Goal: Transaction & Acquisition: Purchase product/service

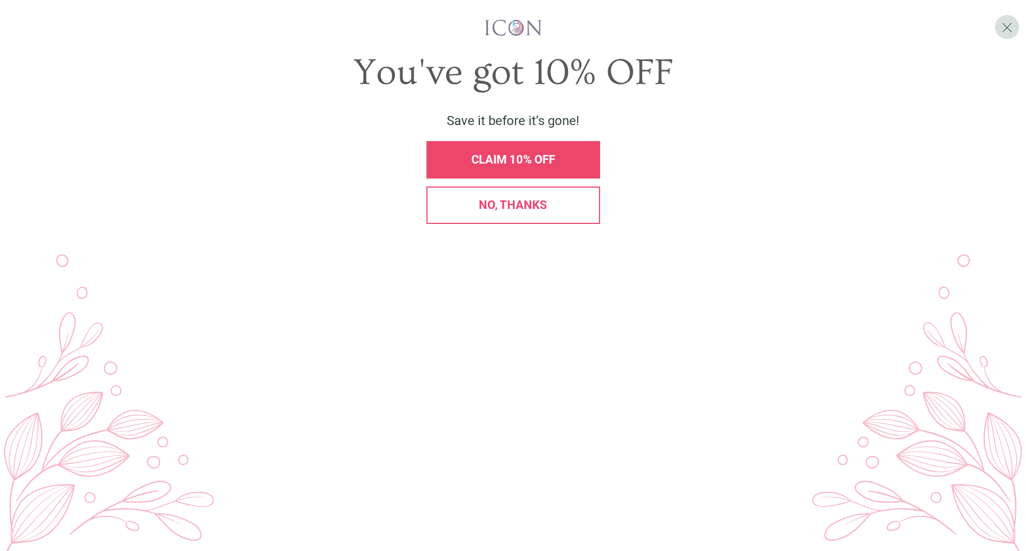
click at [529, 166] on span "CLAIM 10% OFF" at bounding box center [514, 159] width 84 height 13
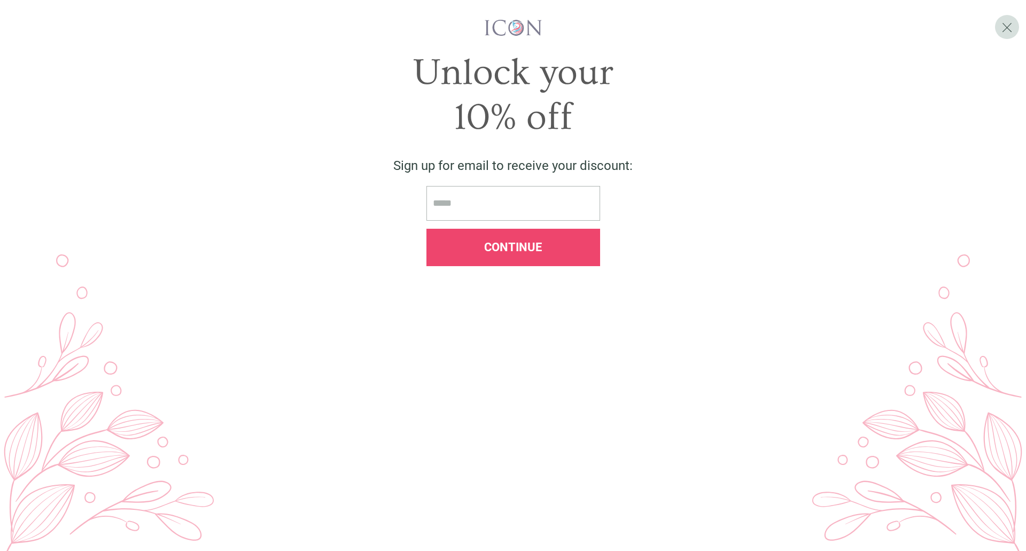
click at [529, 221] on input "email" at bounding box center [514, 203] width 174 height 35
type input "**********"
click at [514, 254] on span "Continue" at bounding box center [513, 247] width 58 height 13
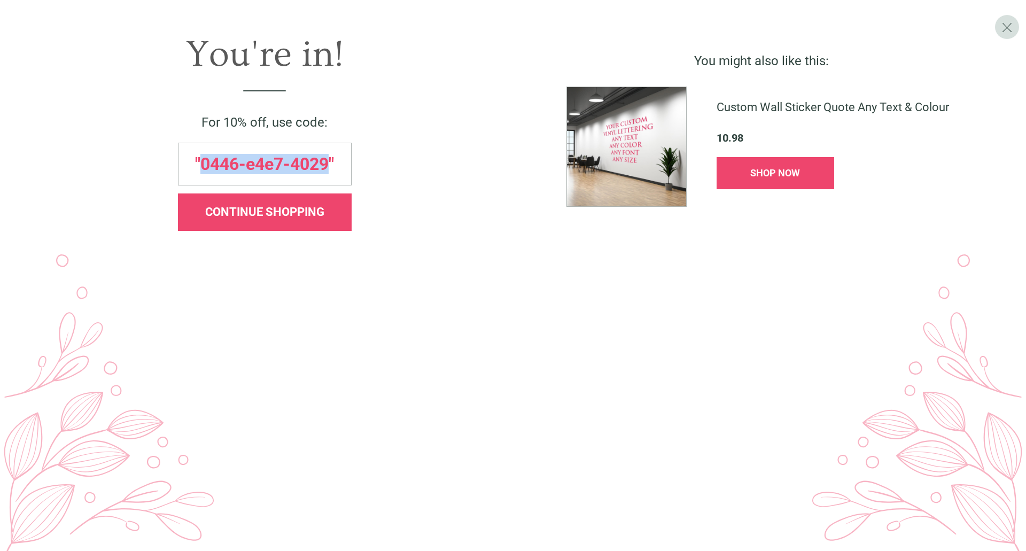
drag, startPoint x: 328, startPoint y: 308, endPoint x: 197, endPoint y: 319, distance: 130.9
click at [197, 173] on span ""0446-e4e7-4029"" at bounding box center [264, 164] width 139 height 17
copy span "0446-e4e7-4029"
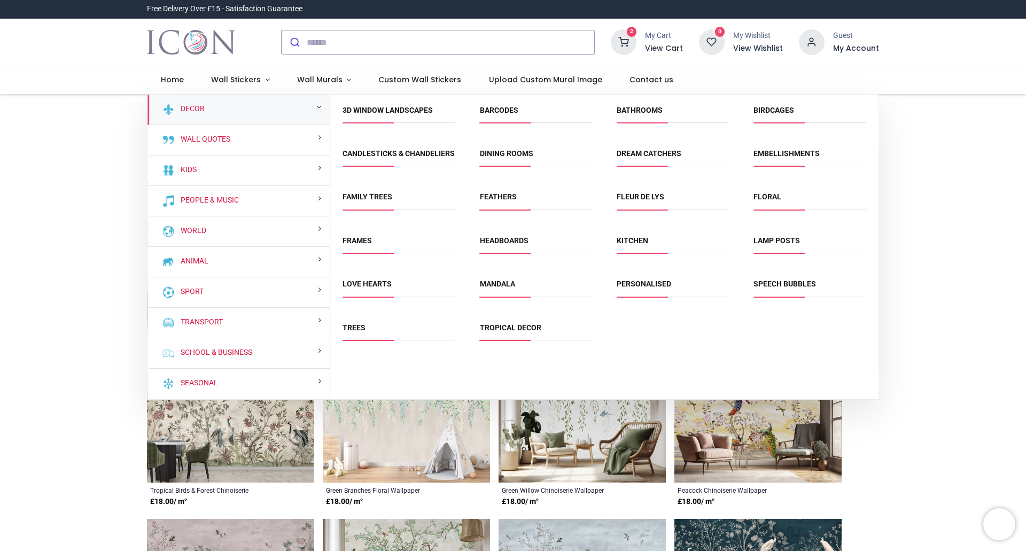
click at [634, 42] on icon at bounding box center [624, 42] width 26 height 26
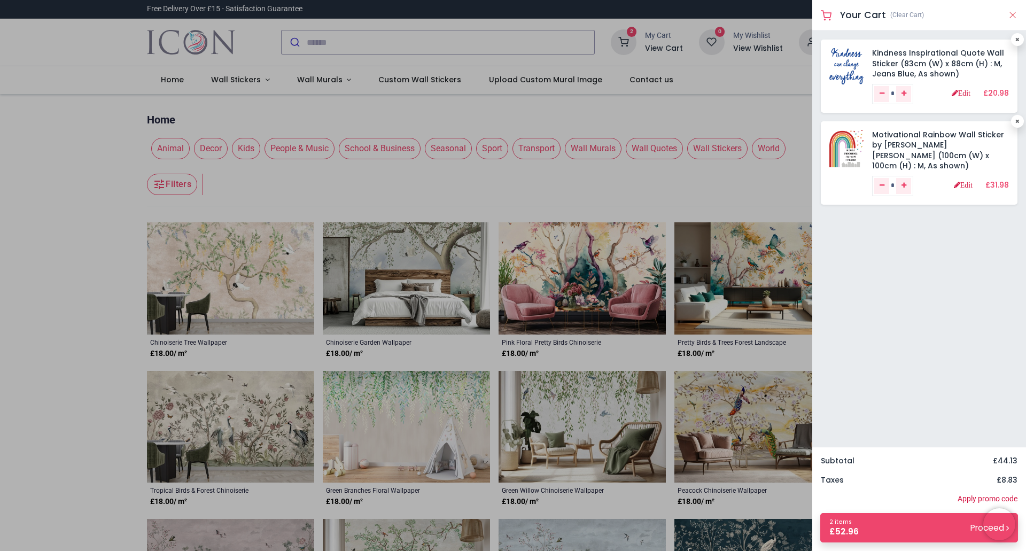
click at [1013, 16] on button "Close" at bounding box center [1013, 15] width 10 height 13
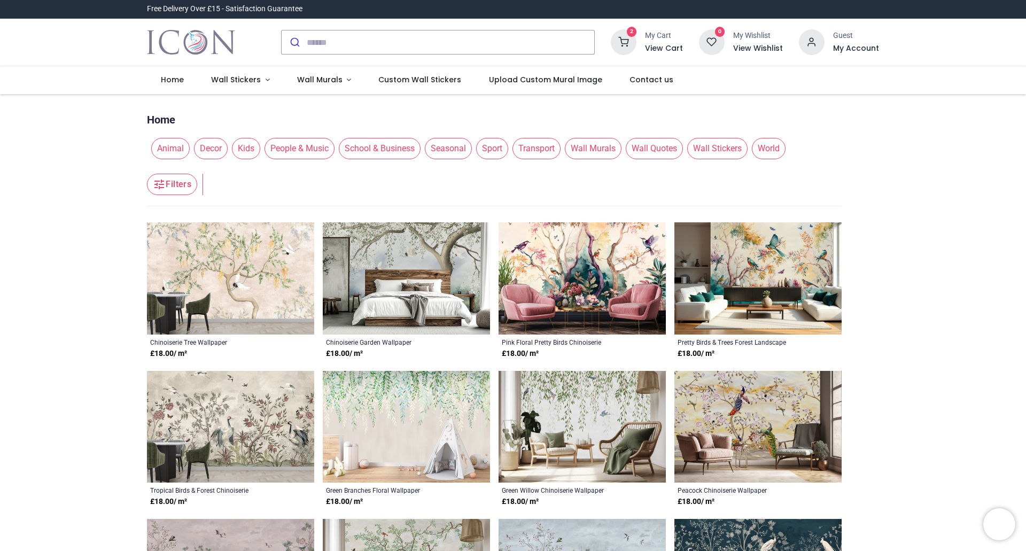
click at [376, 148] on span "School & Business" at bounding box center [380, 148] width 82 height 21
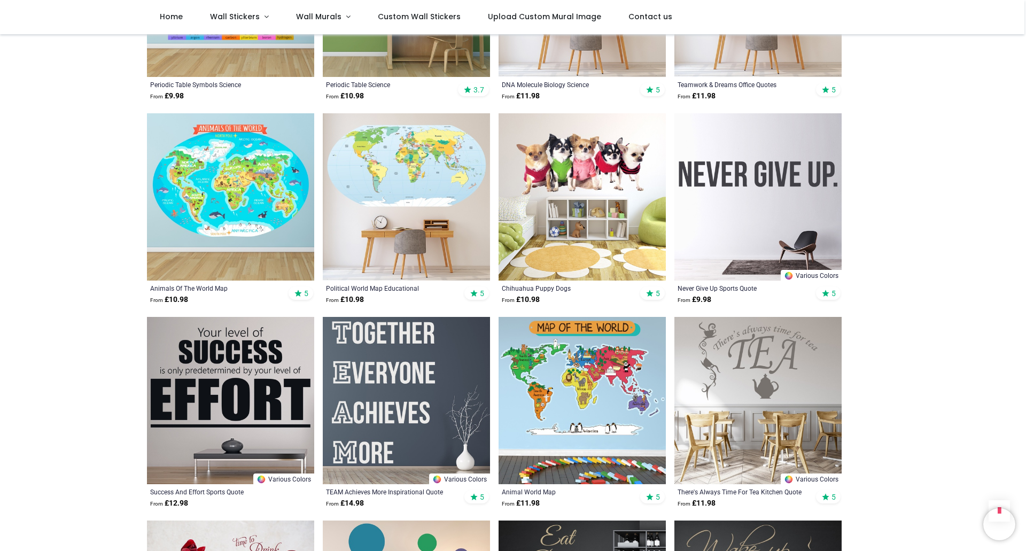
scroll to position [1925, 0]
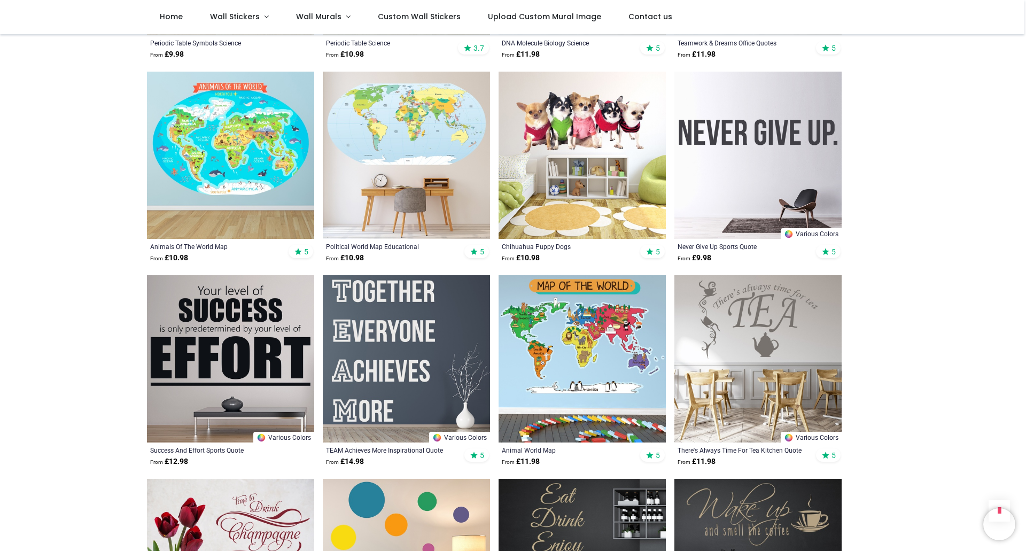
click at [585, 331] on img at bounding box center [582, 358] width 167 height 167
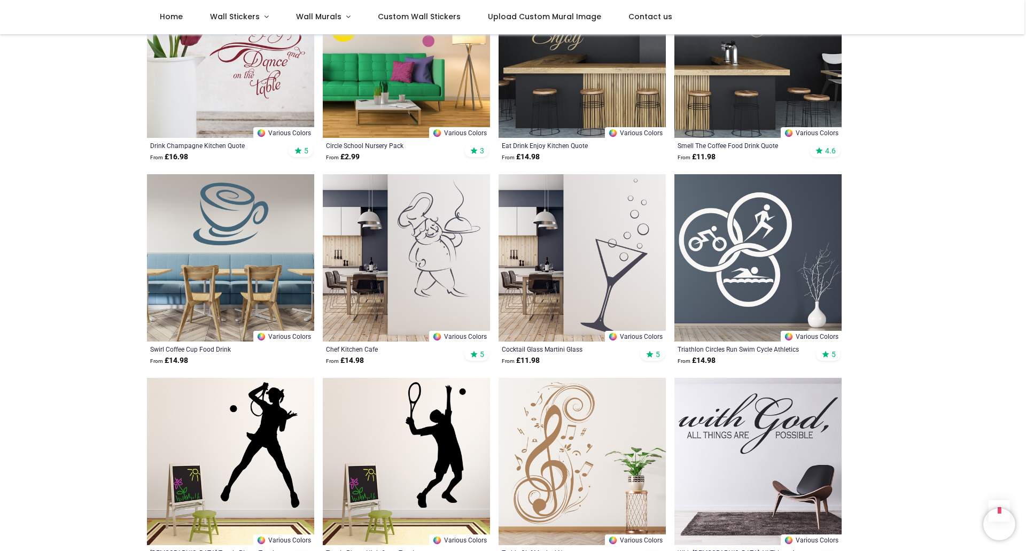
scroll to position [2459, 0]
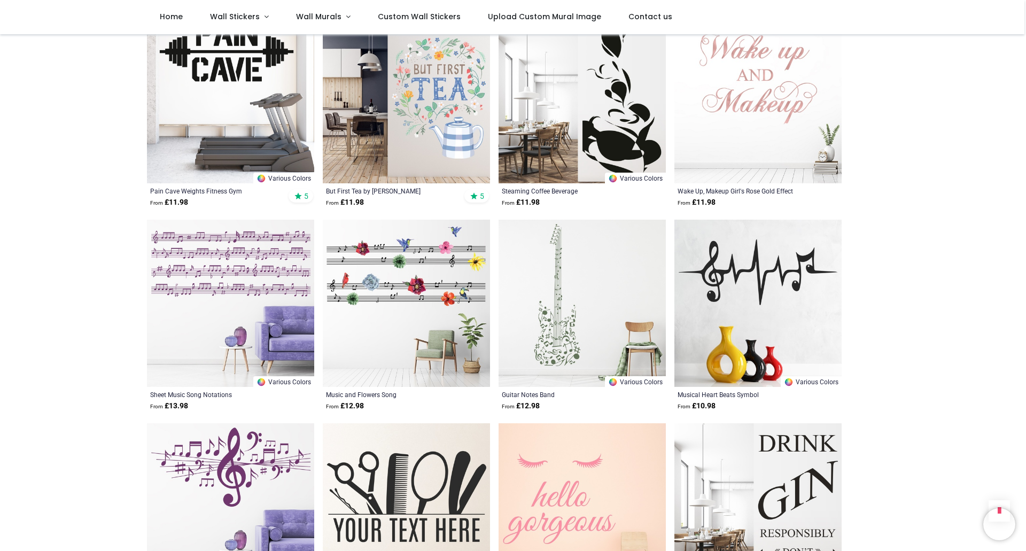
scroll to position [3903, 0]
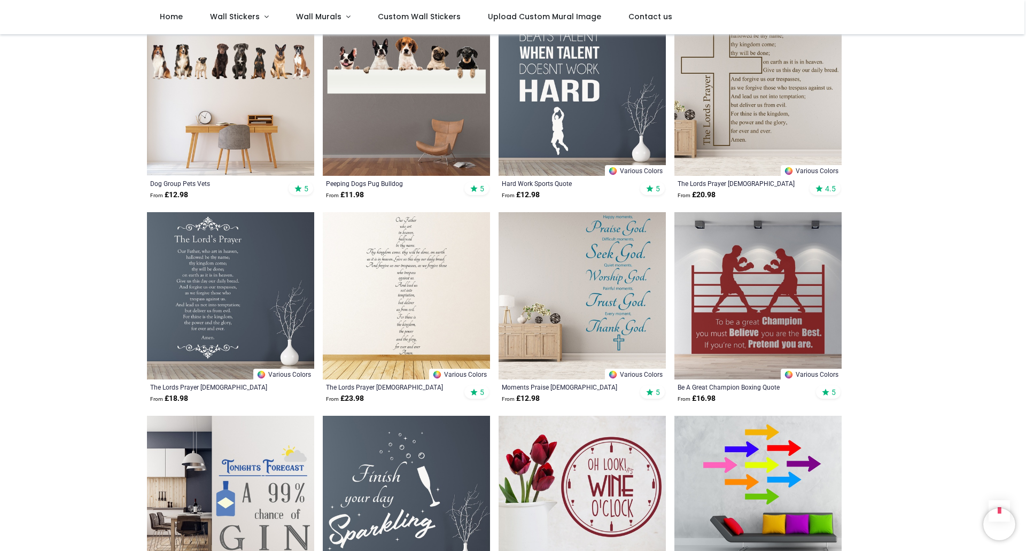
scroll to position [5346, 0]
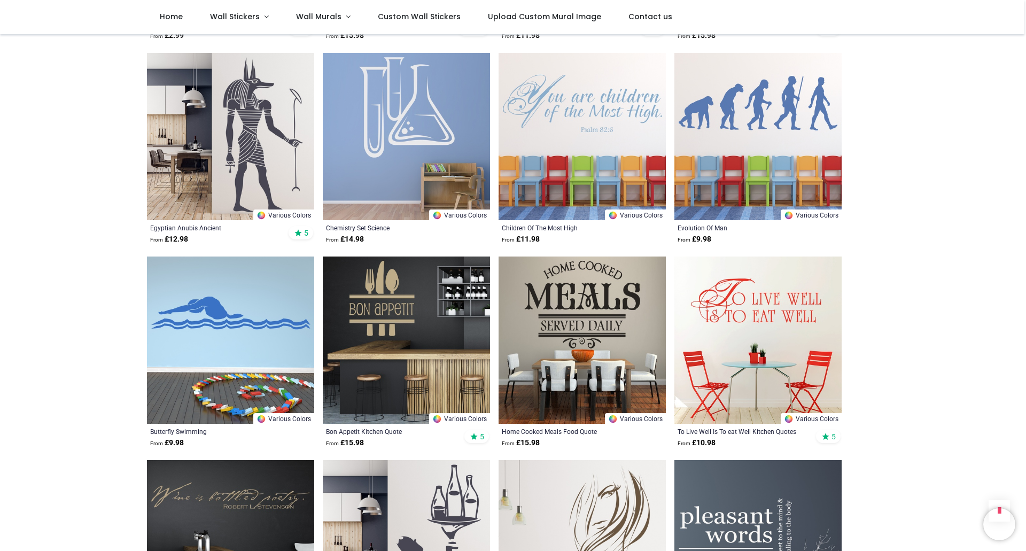
scroll to position [5988, 0]
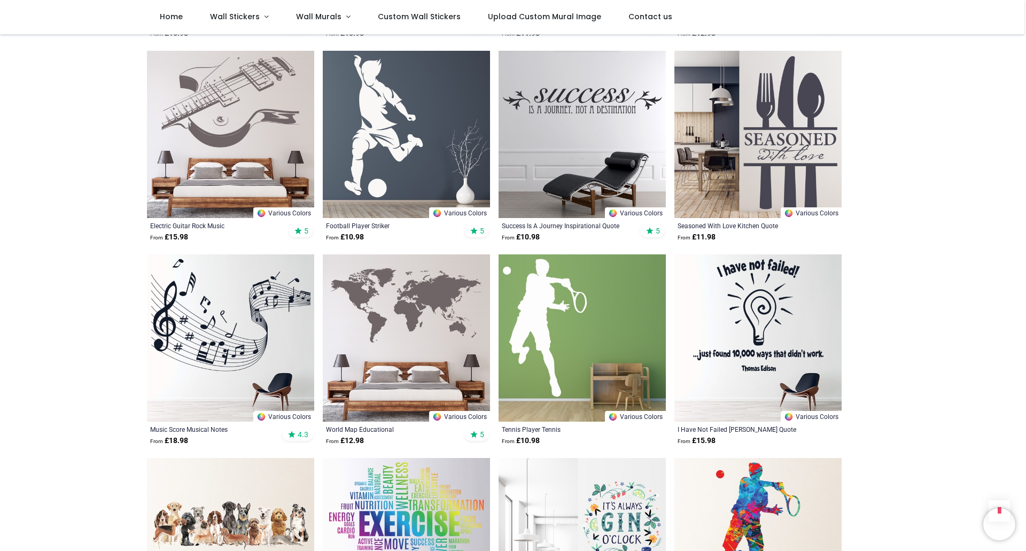
scroll to position [909, 0]
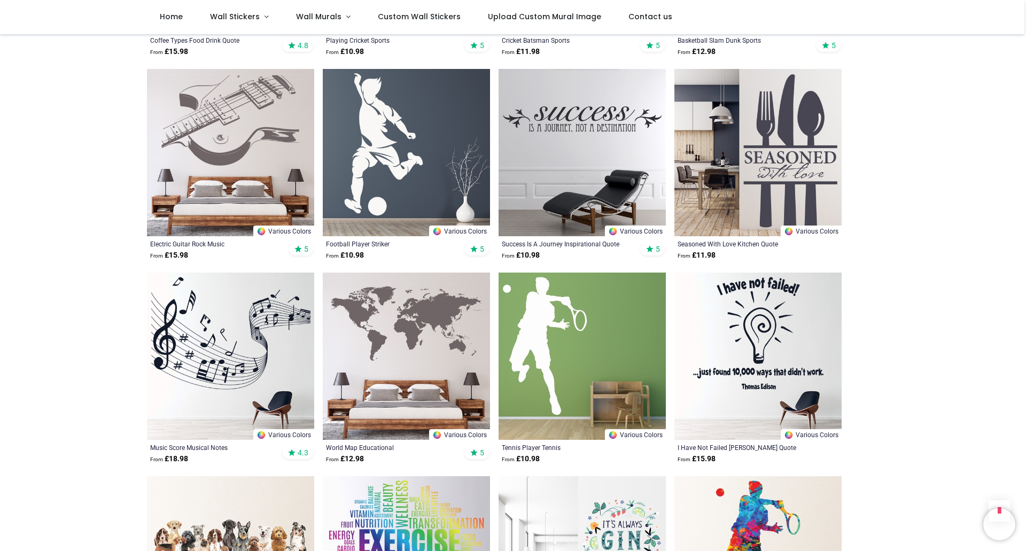
click at [761, 327] on img at bounding box center [758, 356] width 167 height 167
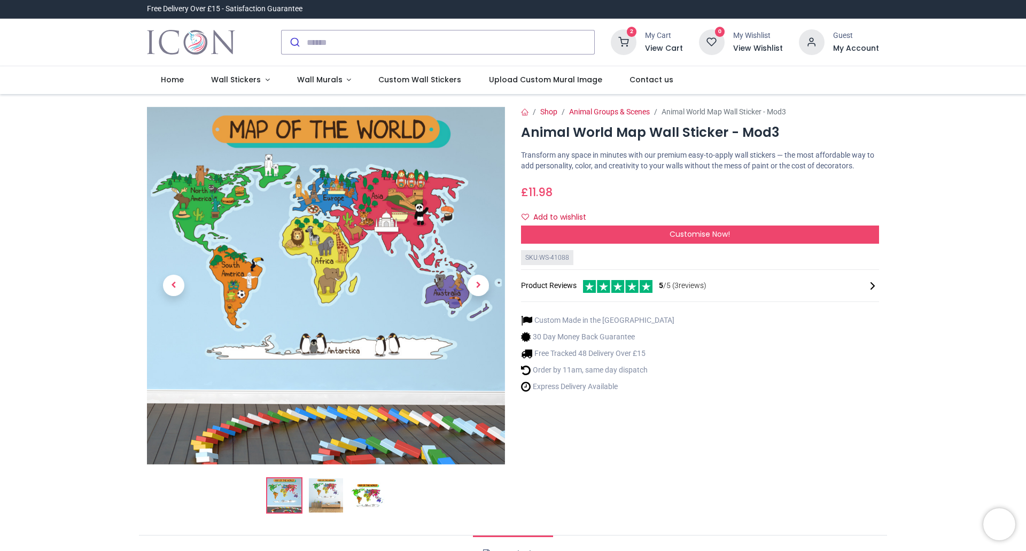
click at [333, 496] on img at bounding box center [326, 495] width 34 height 34
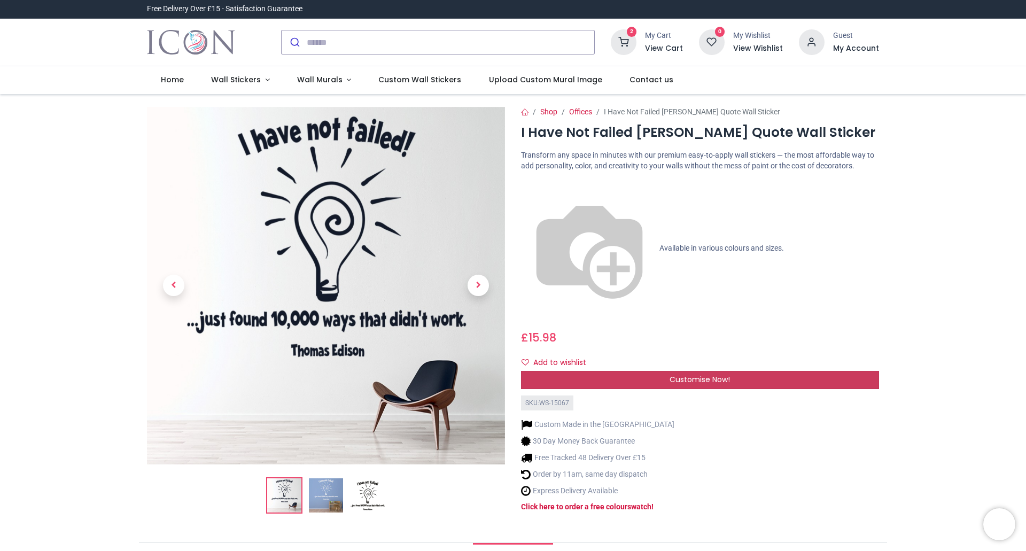
click at [693, 374] on span "Customise Now!" at bounding box center [700, 379] width 60 height 11
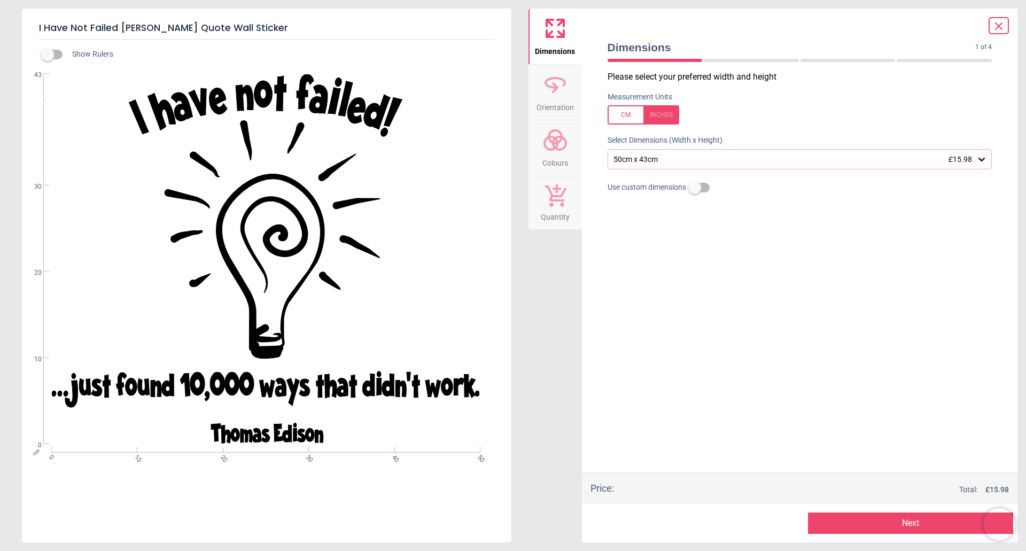
click at [903, 524] on button "Next" at bounding box center [910, 523] width 205 height 21
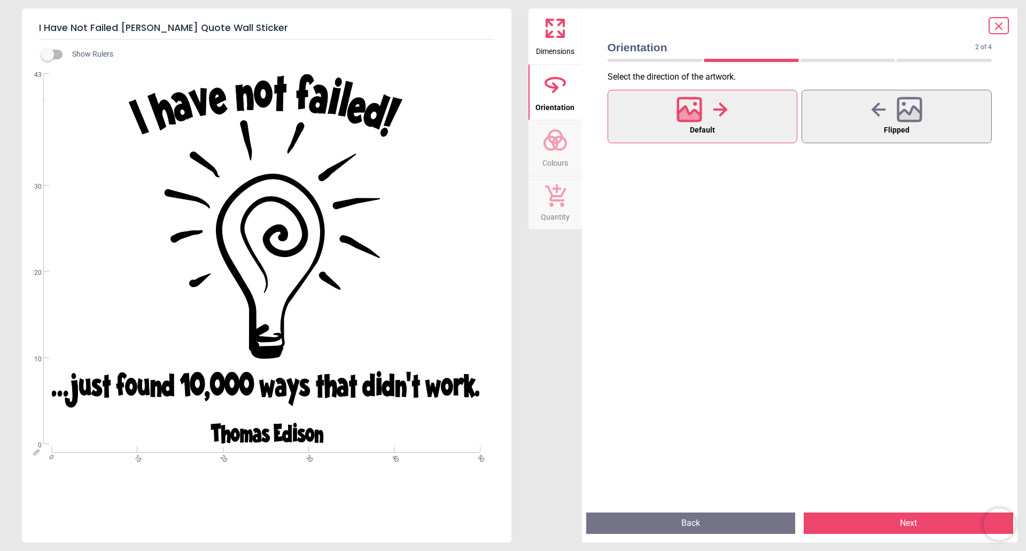
click at [908, 522] on button "Next" at bounding box center [909, 523] width 210 height 21
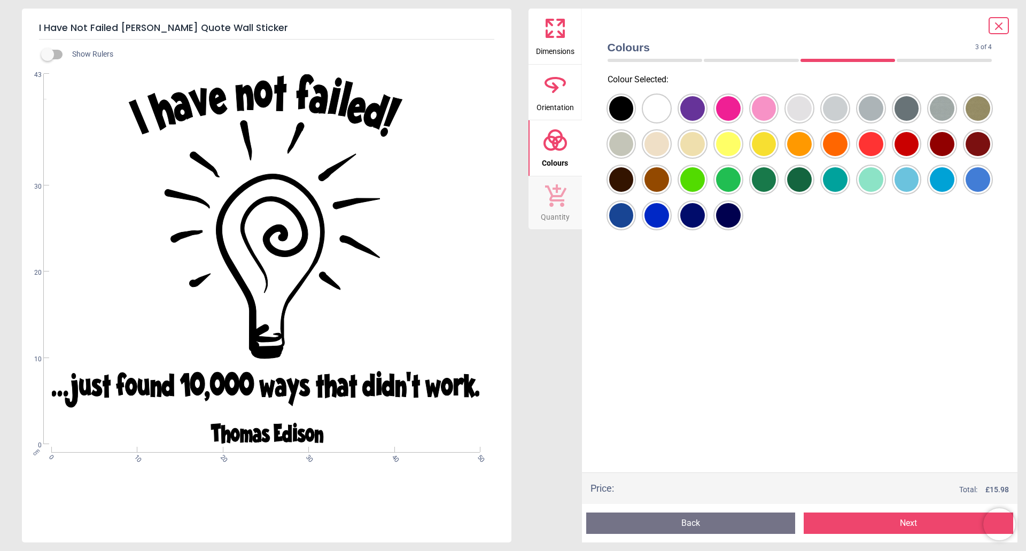
click at [634, 121] on div at bounding box center [621, 108] width 25 height 25
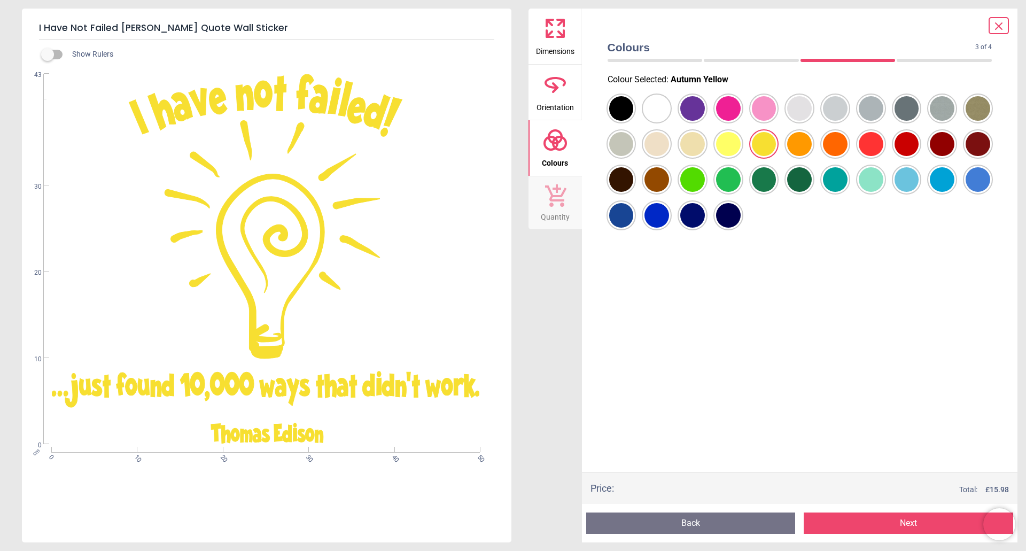
click at [634, 121] on div at bounding box center [621, 108] width 25 height 25
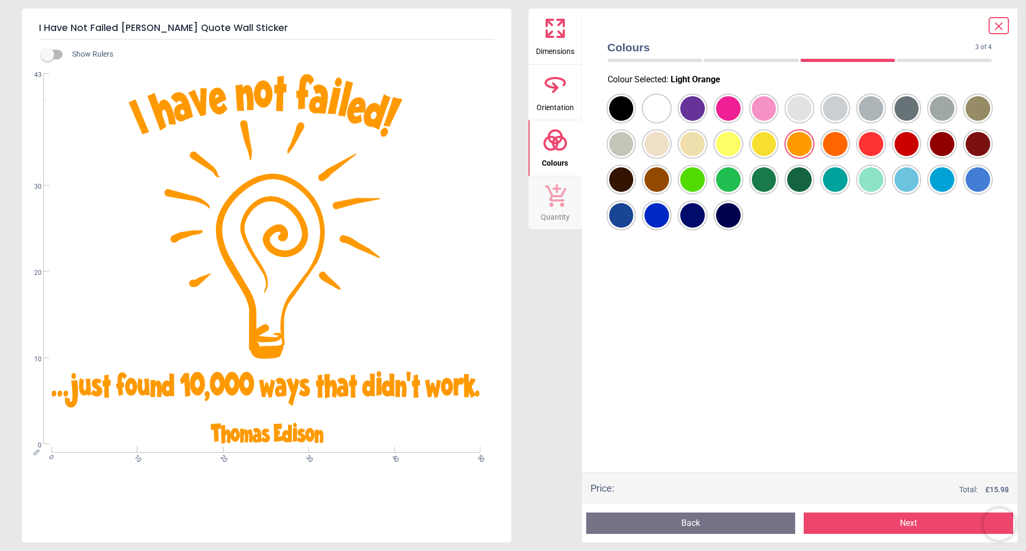
click at [634, 121] on div at bounding box center [621, 108] width 25 height 25
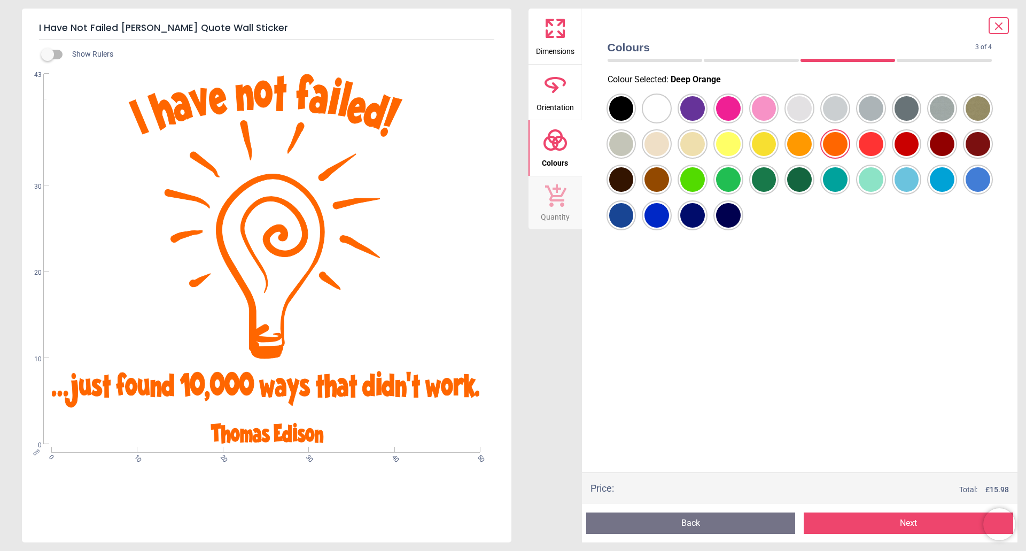
click at [634, 121] on div at bounding box center [621, 108] width 25 height 25
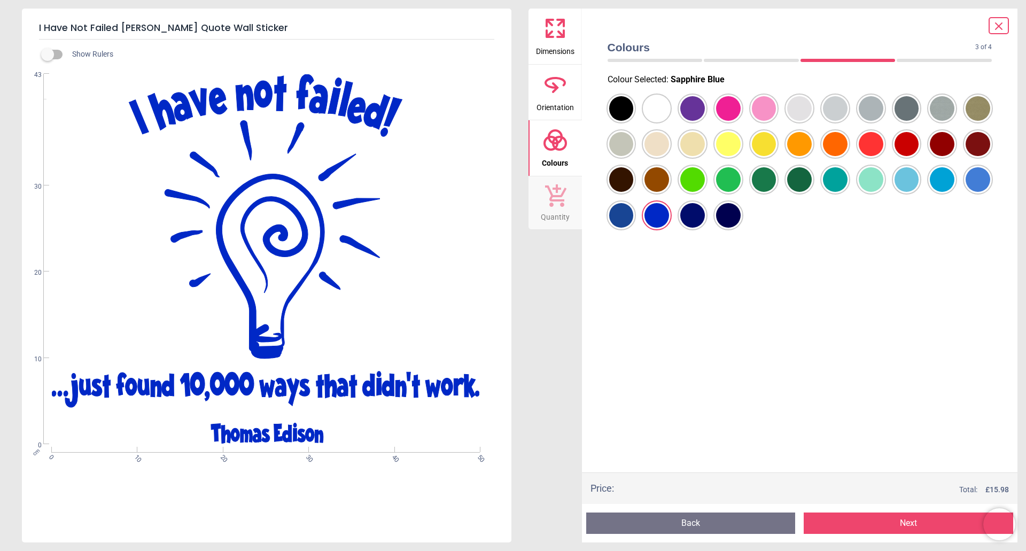
click at [621, 121] on div at bounding box center [621, 108] width 25 height 25
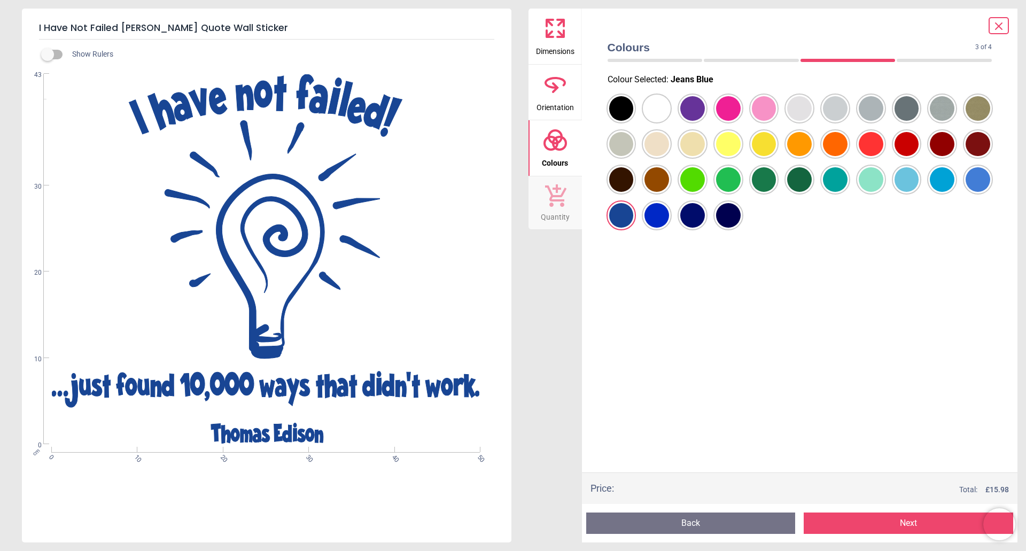
click at [634, 121] on div at bounding box center [621, 108] width 25 height 25
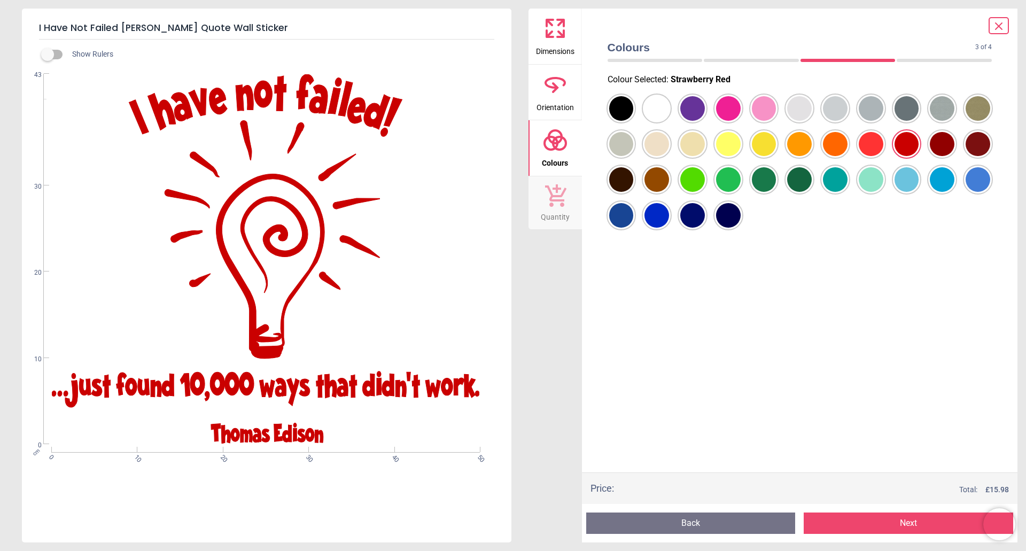
click at [634, 106] on div at bounding box center [621, 108] width 25 height 25
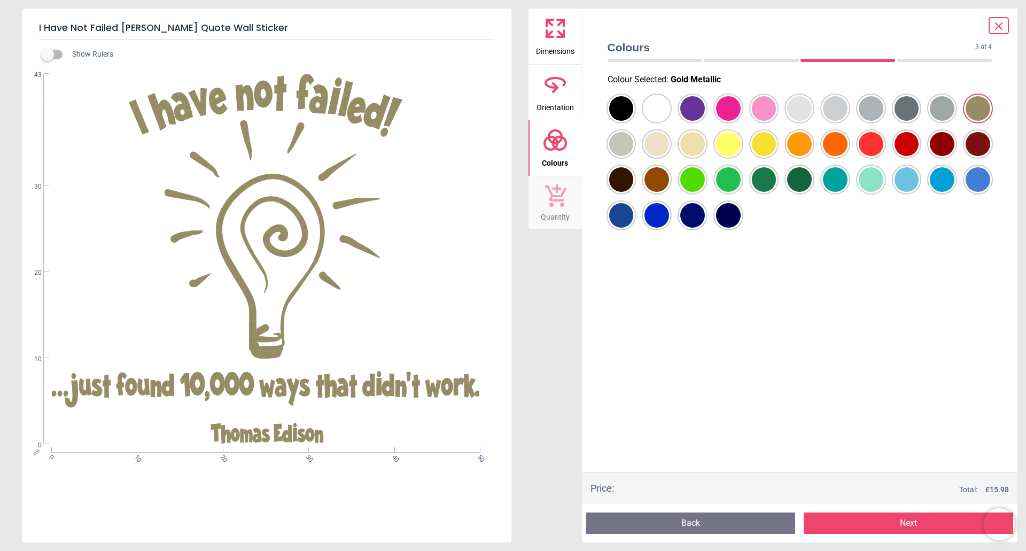
click at [634, 103] on div at bounding box center [621, 108] width 25 height 25
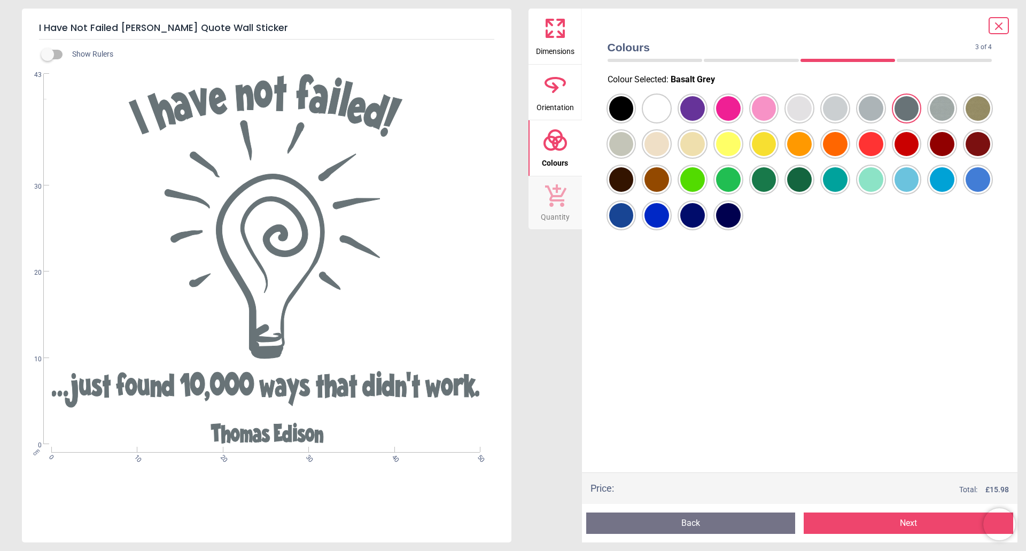
click at [634, 121] on div at bounding box center [621, 108] width 25 height 25
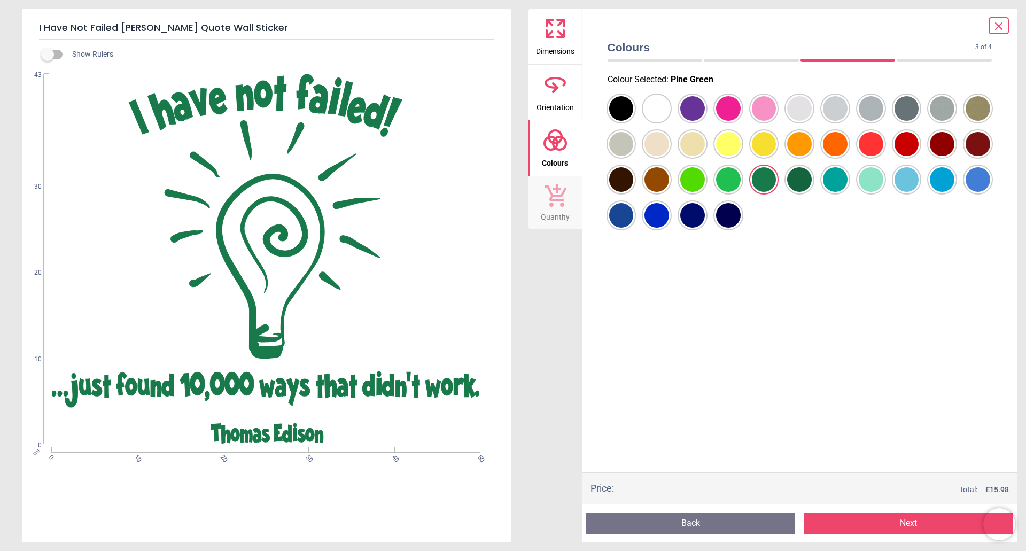
click at [634, 121] on div at bounding box center [621, 108] width 25 height 25
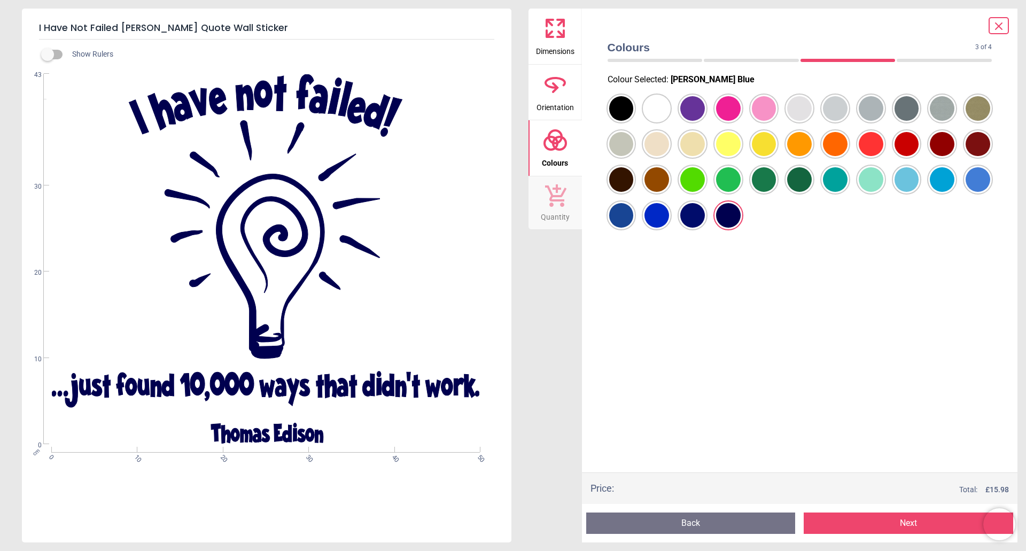
click at [634, 121] on div at bounding box center [621, 108] width 25 height 25
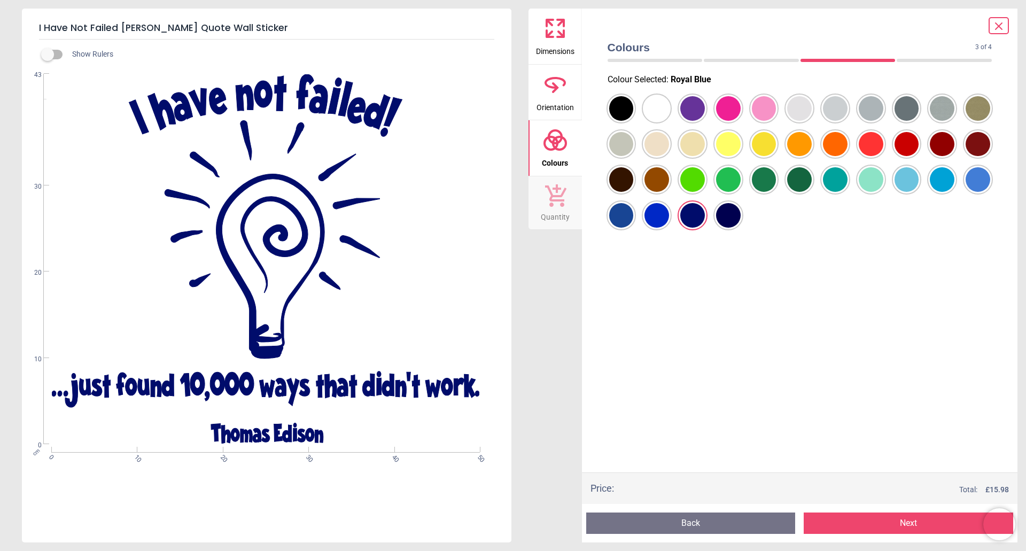
click at [909, 521] on button "Next" at bounding box center [909, 523] width 210 height 21
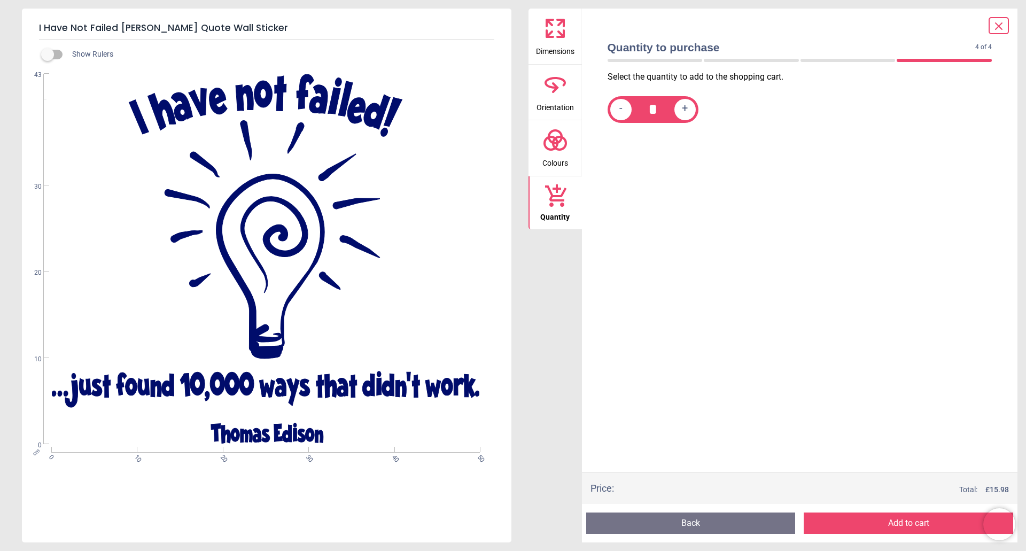
click at [910, 521] on button "Add to cart" at bounding box center [909, 523] width 210 height 21
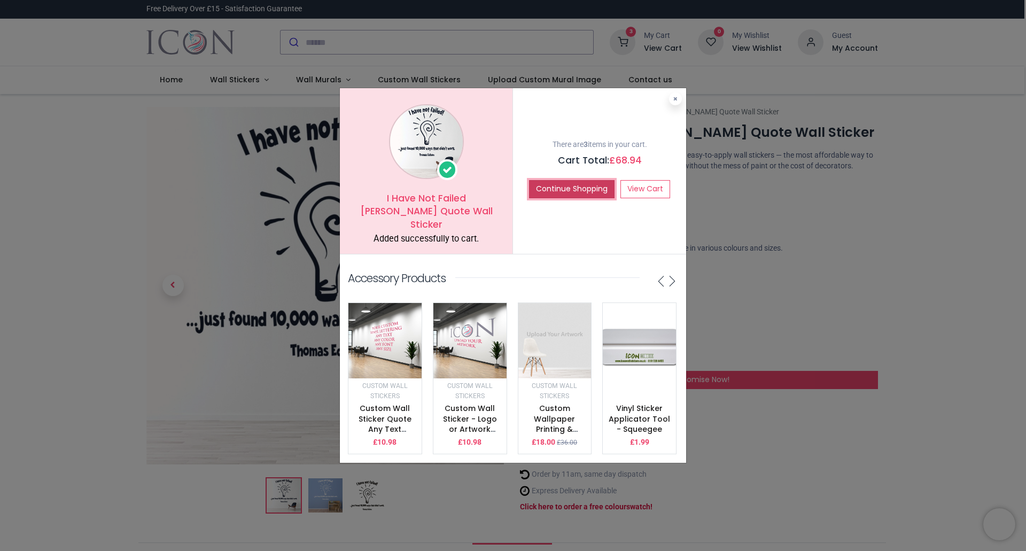
click at [560, 180] on button "Continue Shopping" at bounding box center [572, 189] width 86 height 18
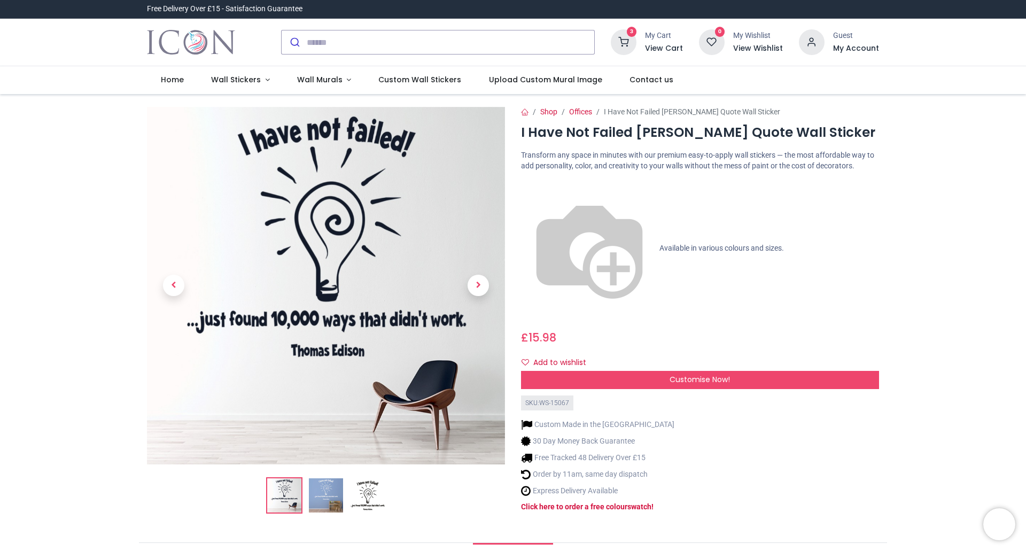
click at [625, 37] on icon at bounding box center [624, 42] width 26 height 26
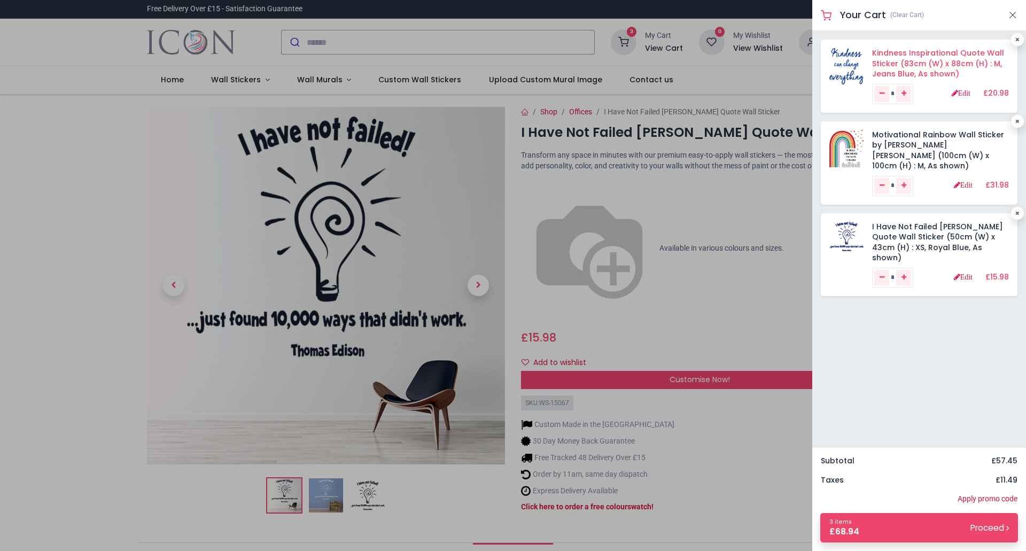
click at [924, 60] on link "Kindness Inspirational Quote Wall Sticker (83cm (W) x 88cm (H) : M, Jeans Blue,…" at bounding box center [938, 64] width 132 height 32
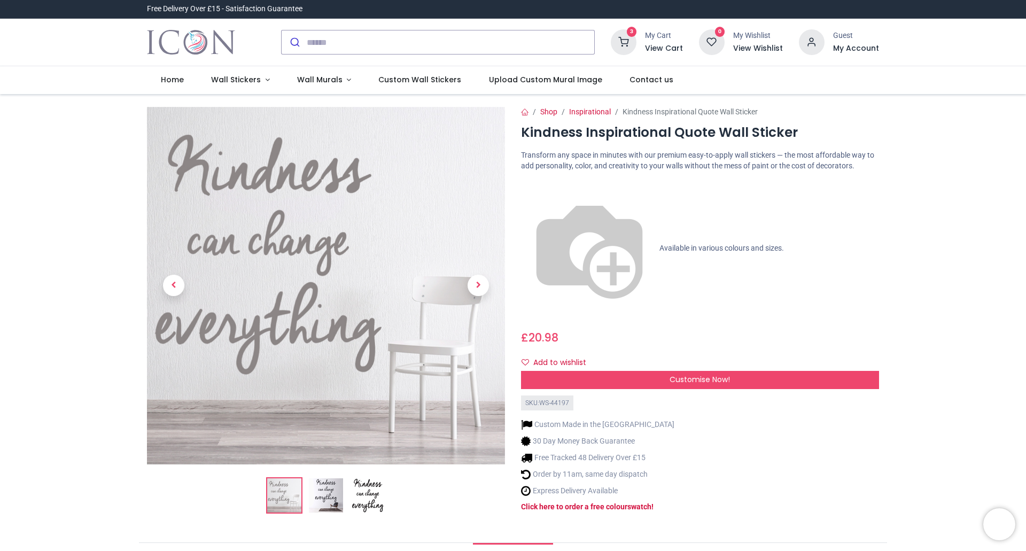
click at [626, 43] on icon at bounding box center [624, 42] width 26 height 26
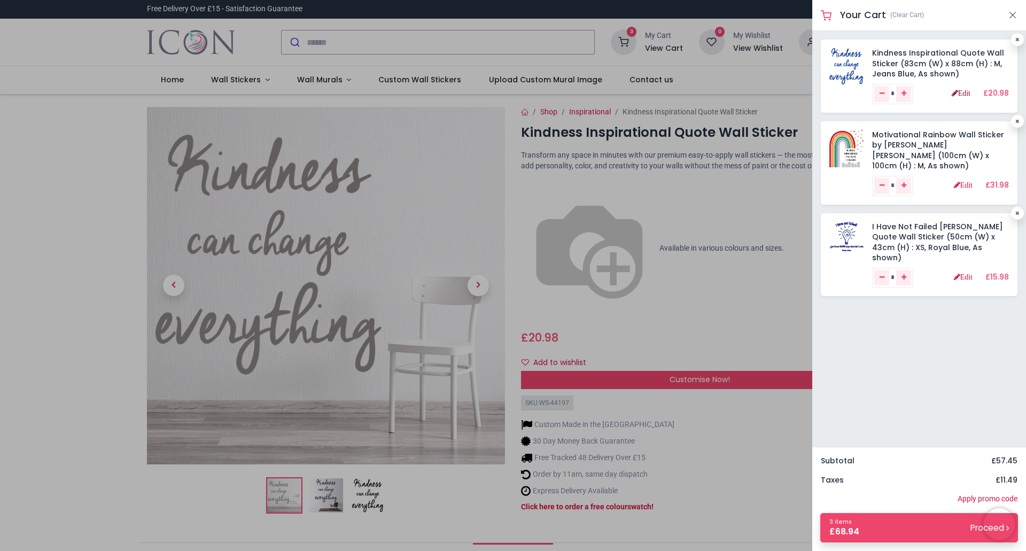
click at [962, 94] on link "Edit" at bounding box center [961, 92] width 19 height 7
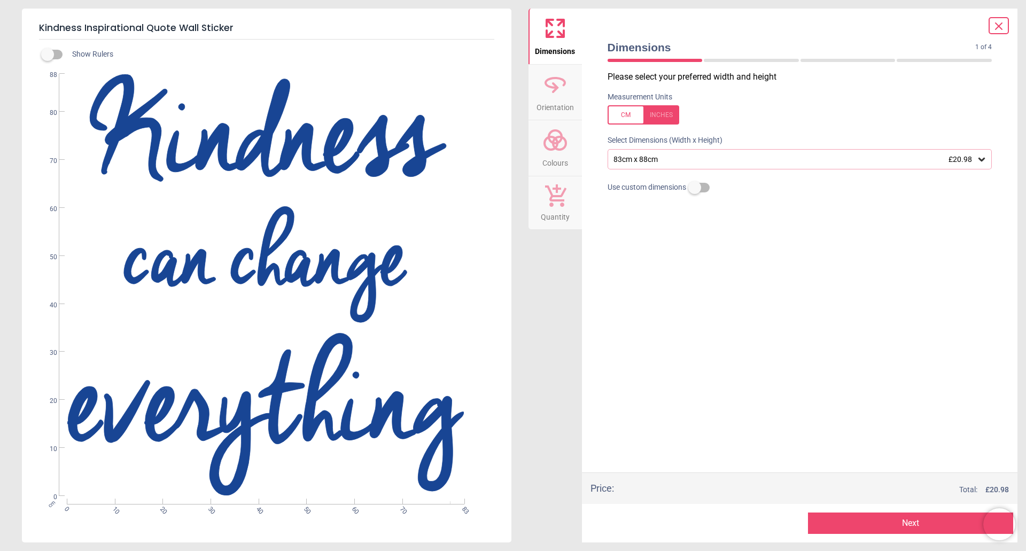
click at [918, 521] on button "Next" at bounding box center [910, 523] width 205 height 21
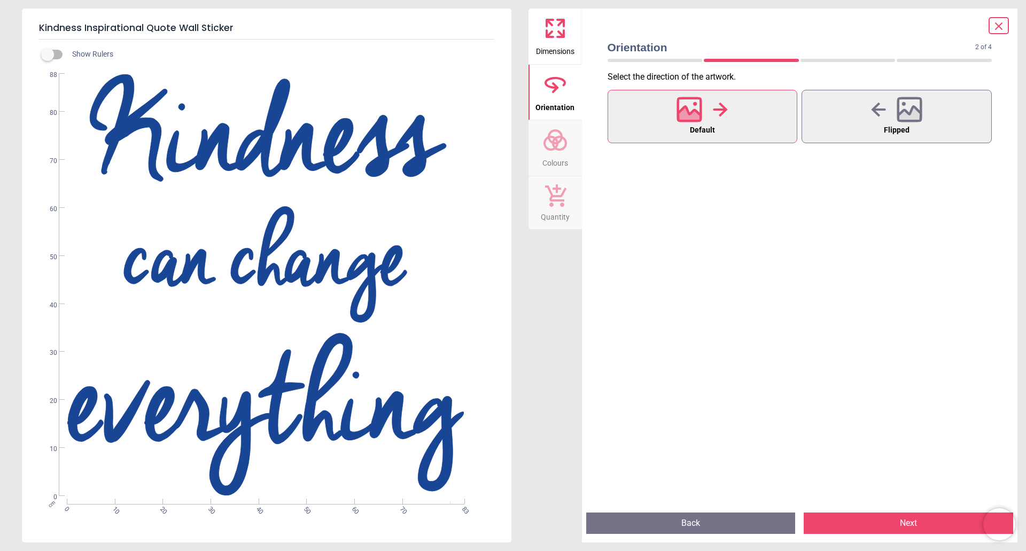
click at [922, 528] on button "Next" at bounding box center [909, 523] width 210 height 21
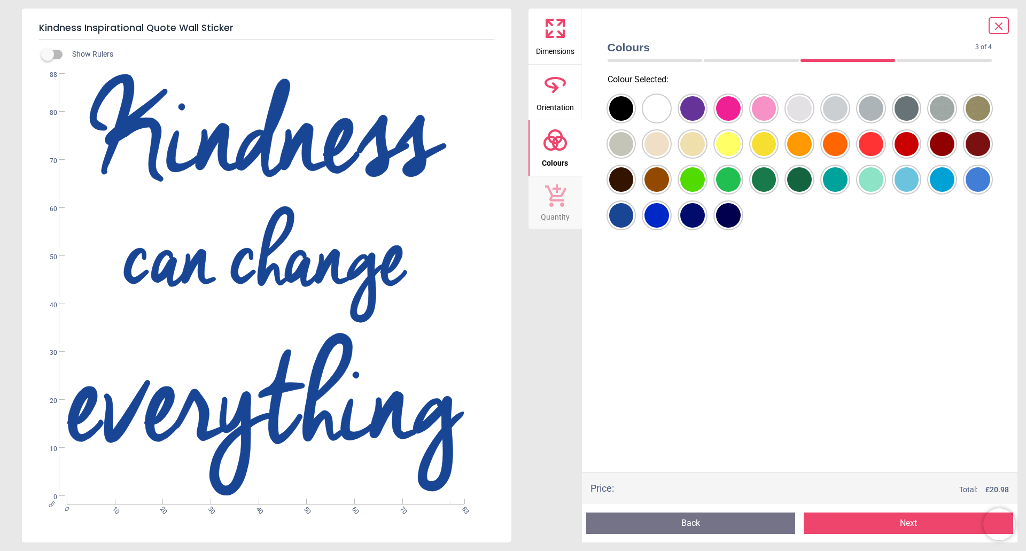
click at [634, 121] on div at bounding box center [621, 108] width 25 height 25
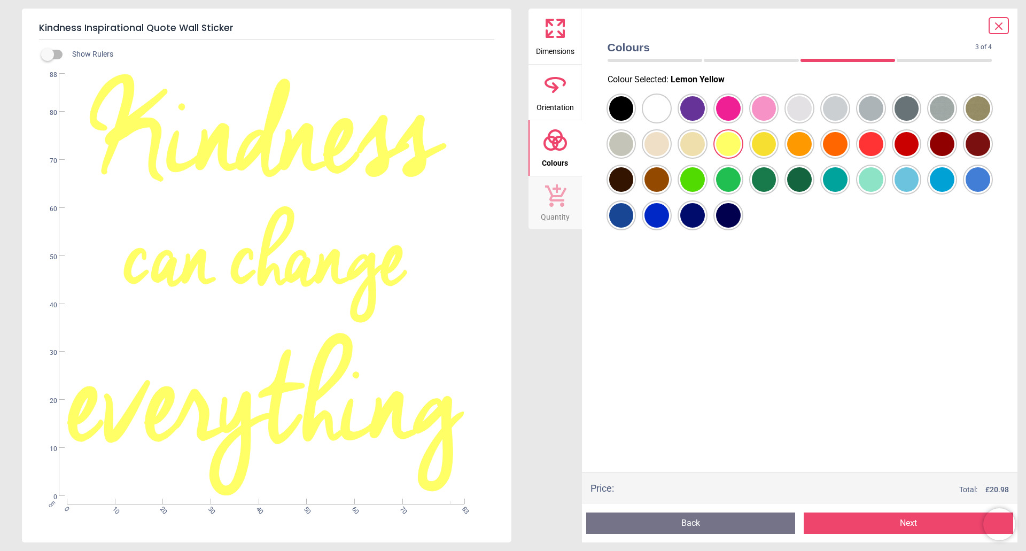
click at [621, 121] on div at bounding box center [621, 108] width 25 height 25
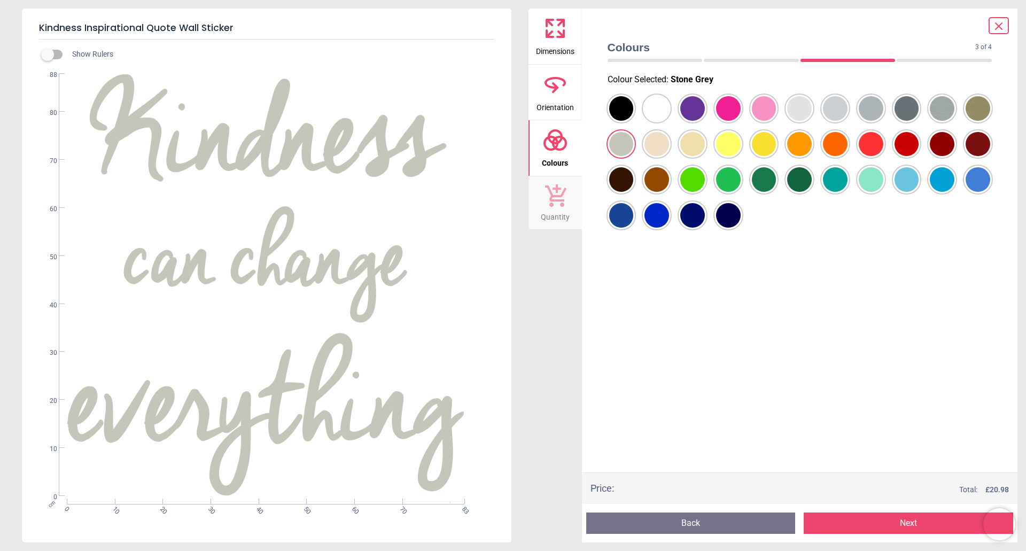
click at [634, 121] on div at bounding box center [621, 108] width 25 height 25
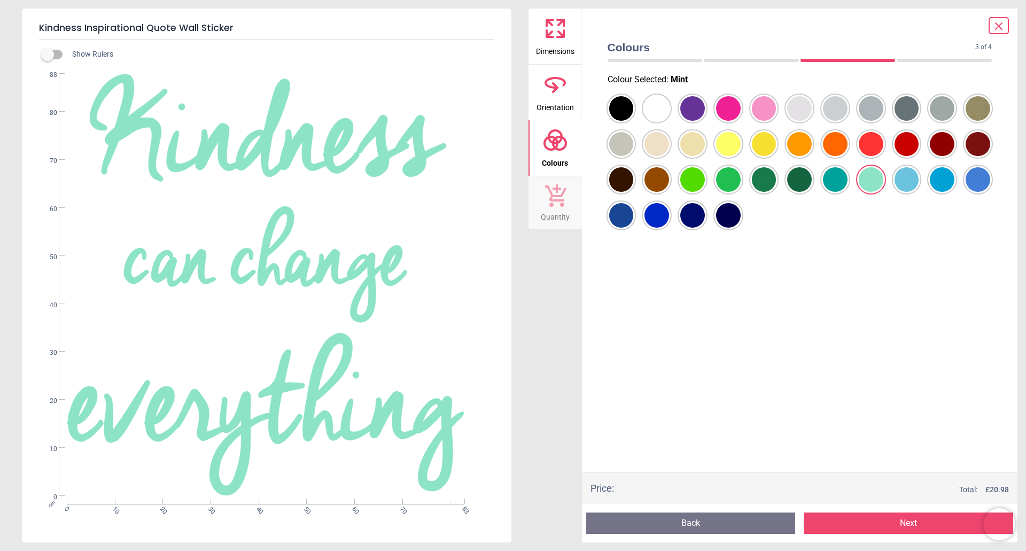
click at [634, 121] on div at bounding box center [621, 108] width 25 height 25
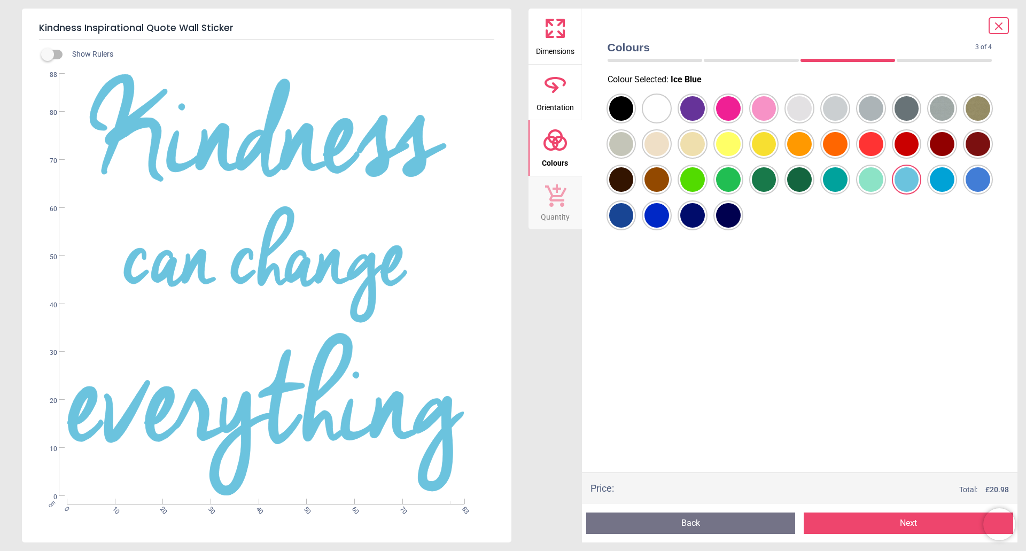
click at [634, 121] on div at bounding box center [621, 108] width 25 height 25
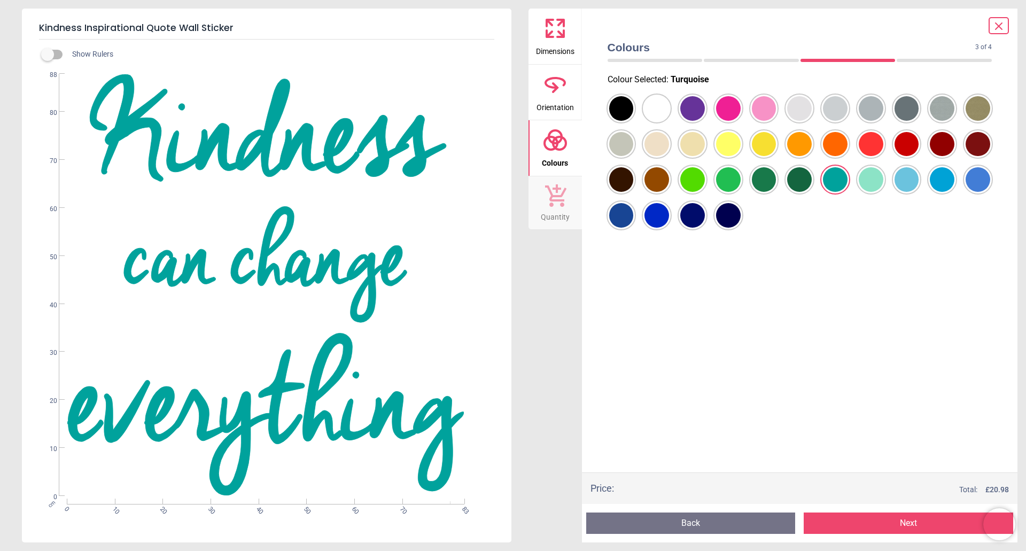
click at [899, 522] on button "Next" at bounding box center [909, 523] width 210 height 21
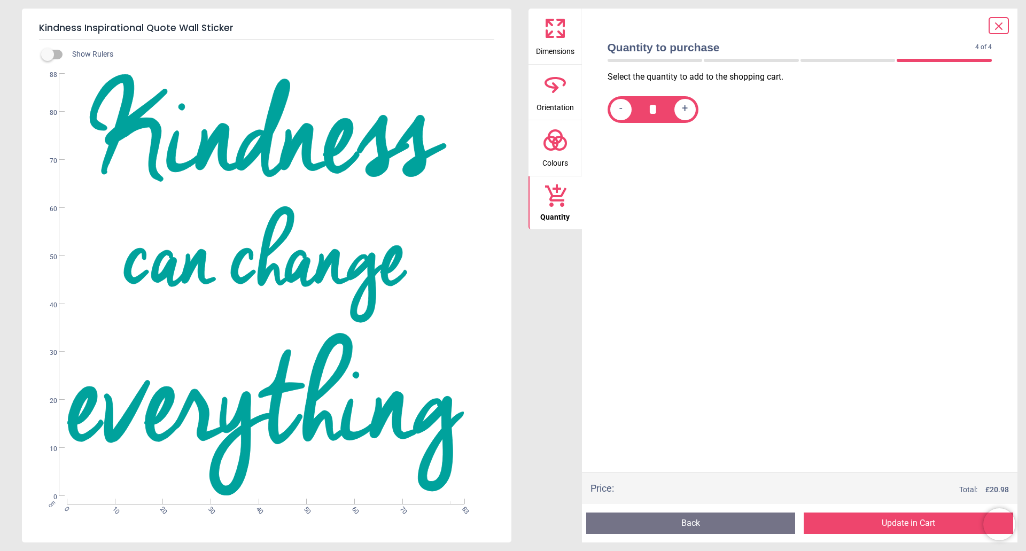
click at [899, 522] on button "Update in Cart" at bounding box center [909, 523] width 210 height 21
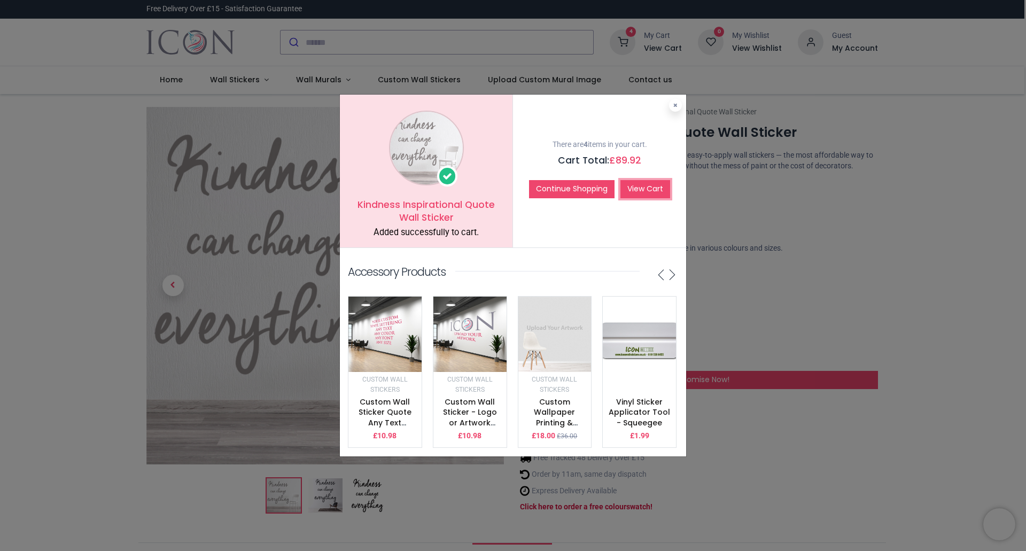
click at [646, 186] on link "View Cart" at bounding box center [646, 189] width 50 height 18
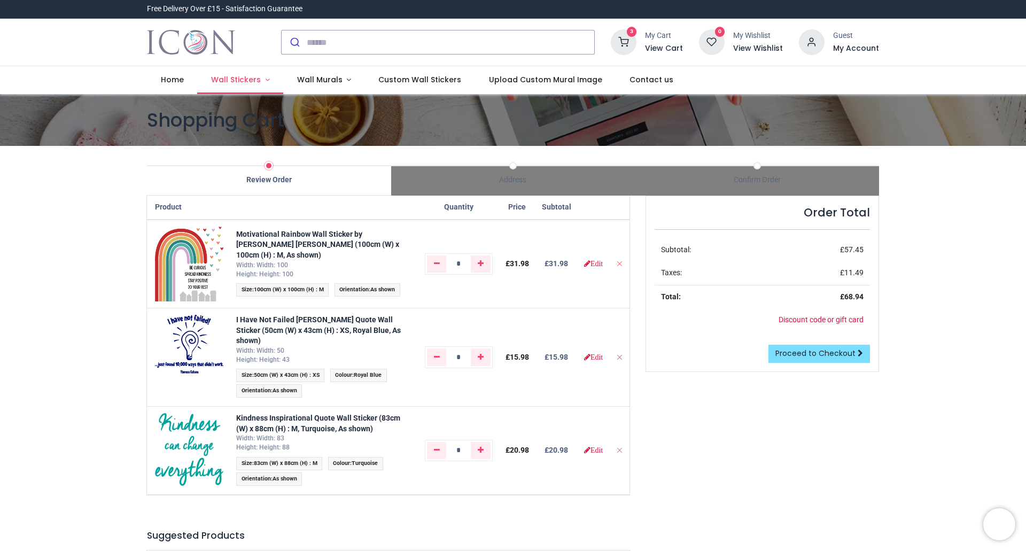
click at [230, 78] on span "Wall Stickers" at bounding box center [236, 79] width 50 height 11
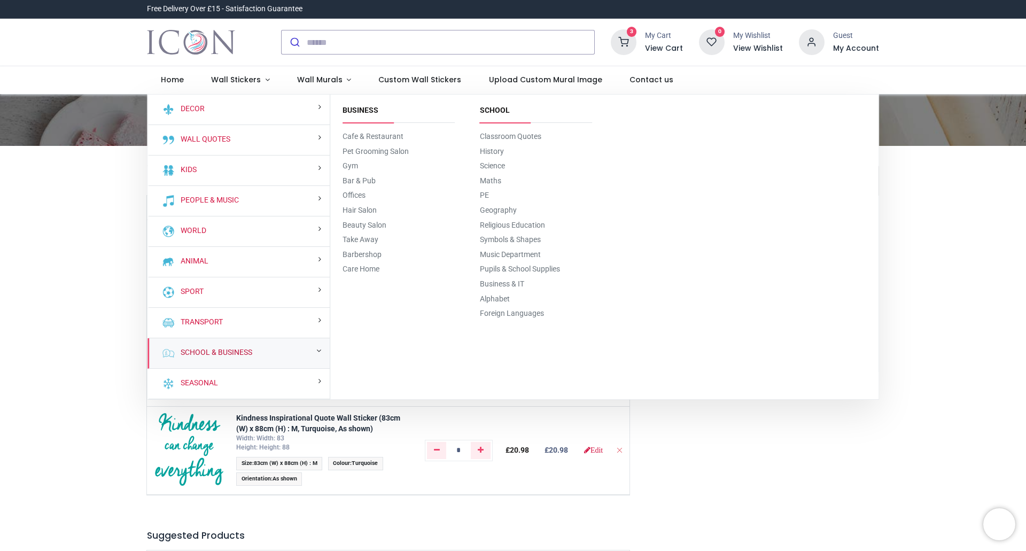
click at [229, 351] on link "School & Business" at bounding box center [214, 352] width 76 height 11
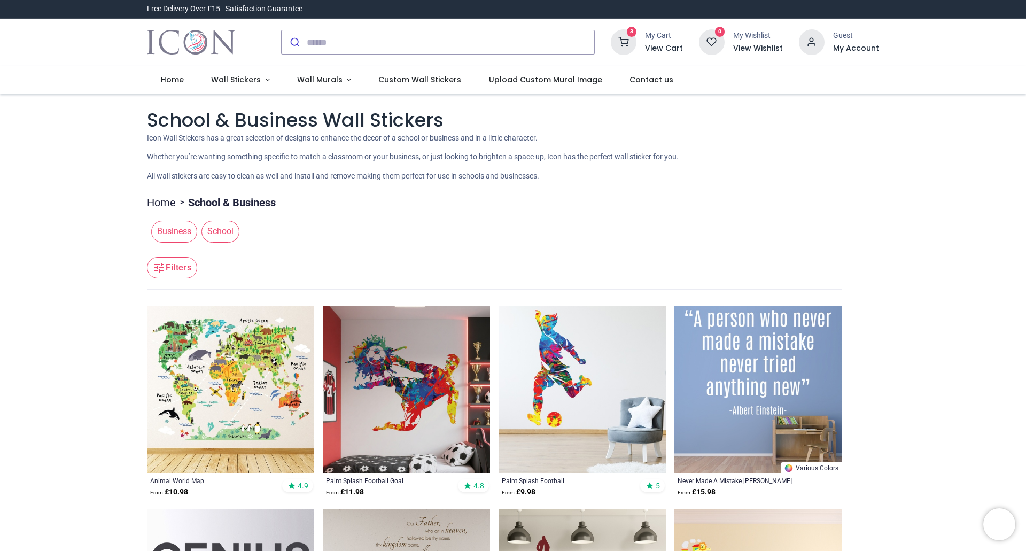
click at [215, 233] on span "School" at bounding box center [221, 231] width 38 height 21
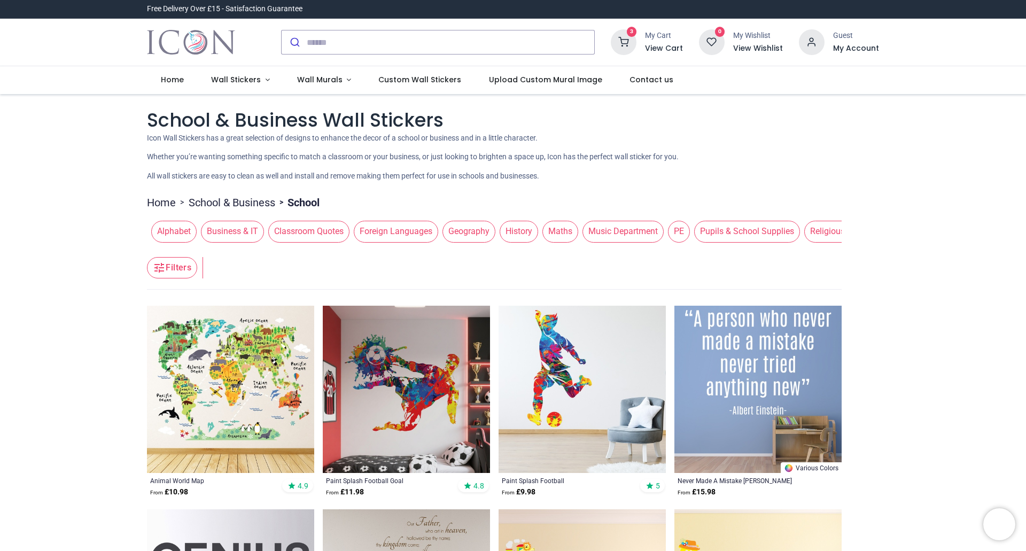
click at [744, 384] on img at bounding box center [758, 389] width 167 height 167
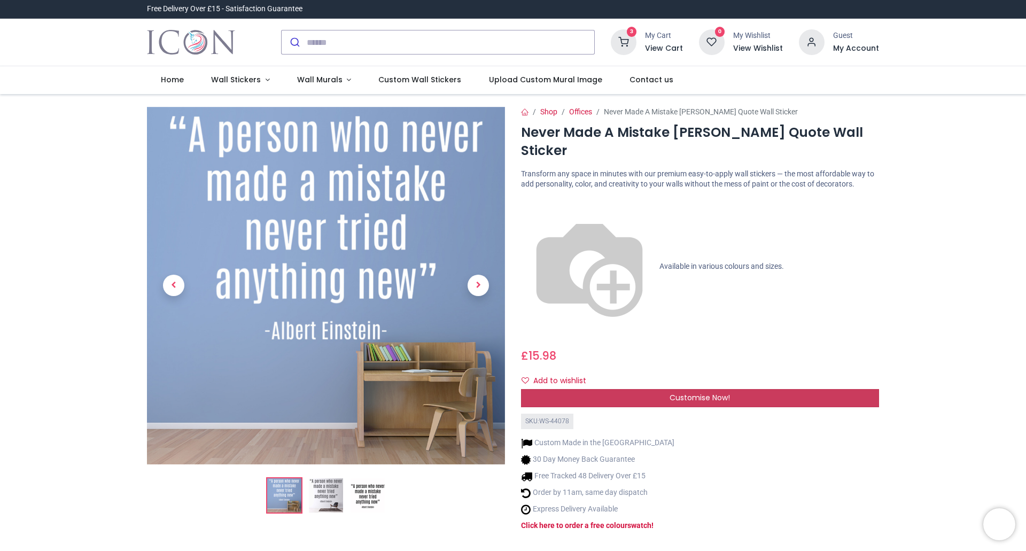
click at [694, 392] on span "Customise Now!" at bounding box center [700, 397] width 60 height 11
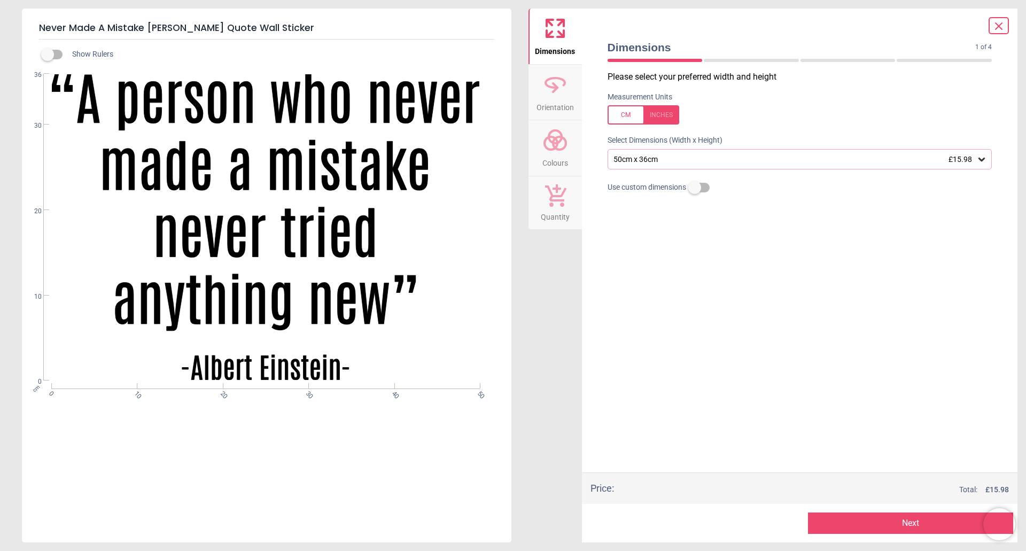
click at [921, 525] on button "Next" at bounding box center [910, 523] width 205 height 21
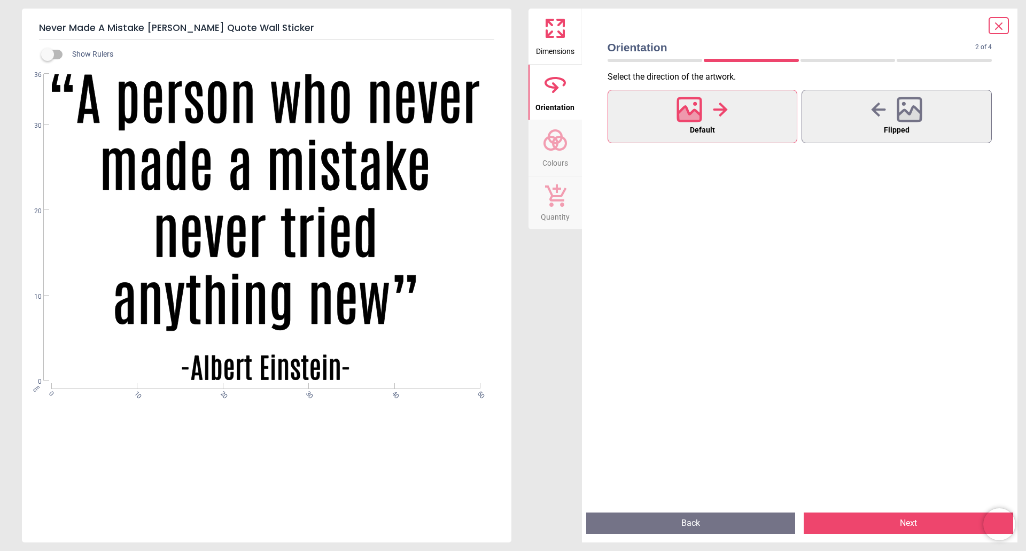
click at [921, 526] on button "Next" at bounding box center [909, 523] width 210 height 21
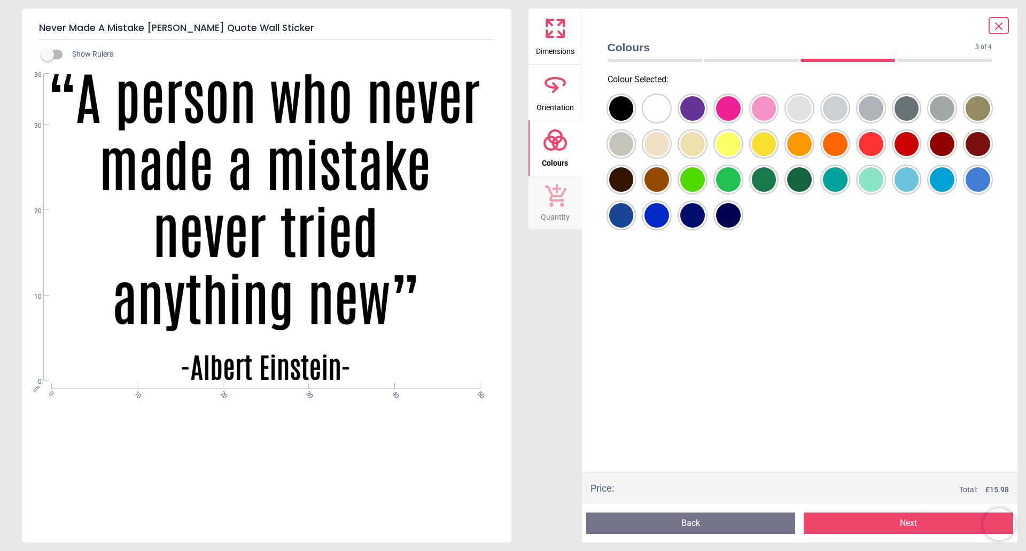
click at [634, 121] on div at bounding box center [621, 108] width 25 height 25
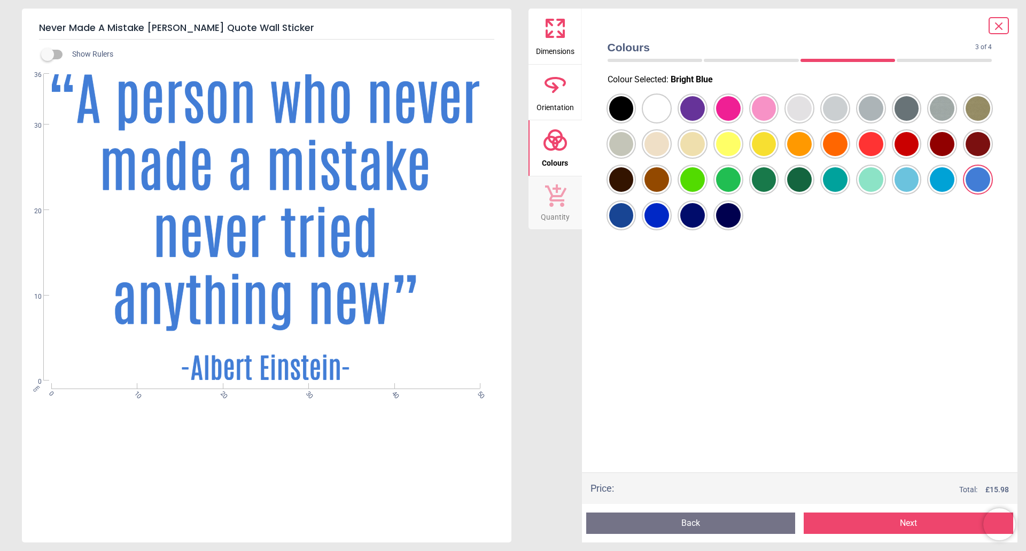
click at [625, 121] on div at bounding box center [621, 108] width 25 height 25
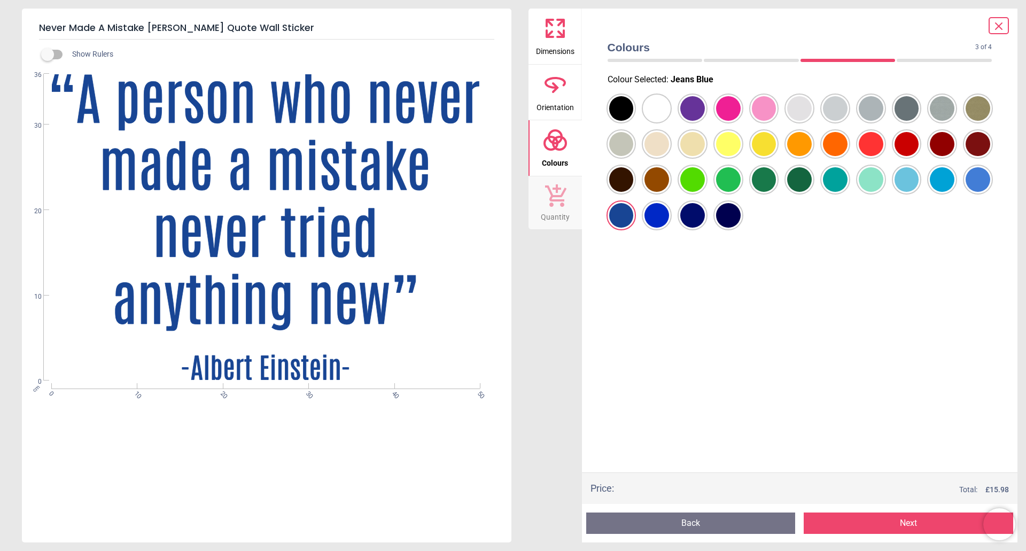
click at [634, 121] on div at bounding box center [621, 108] width 25 height 25
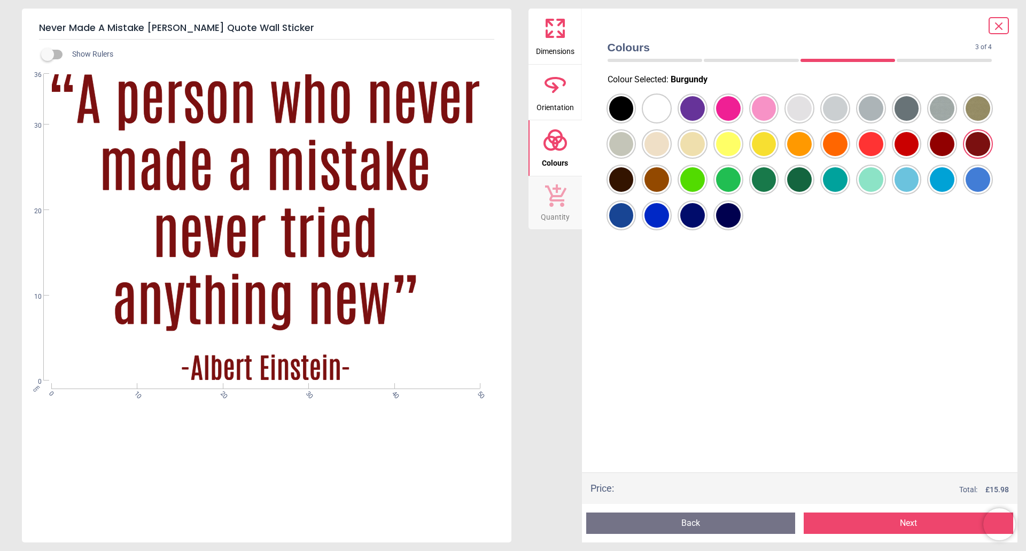
click at [634, 121] on div at bounding box center [621, 108] width 25 height 25
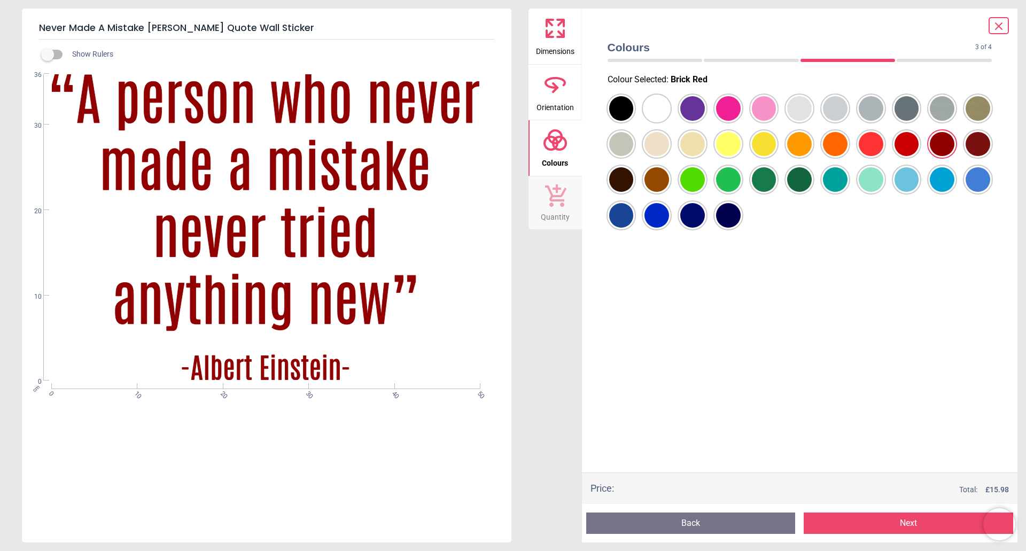
click at [905, 522] on button "Next" at bounding box center [909, 523] width 210 height 21
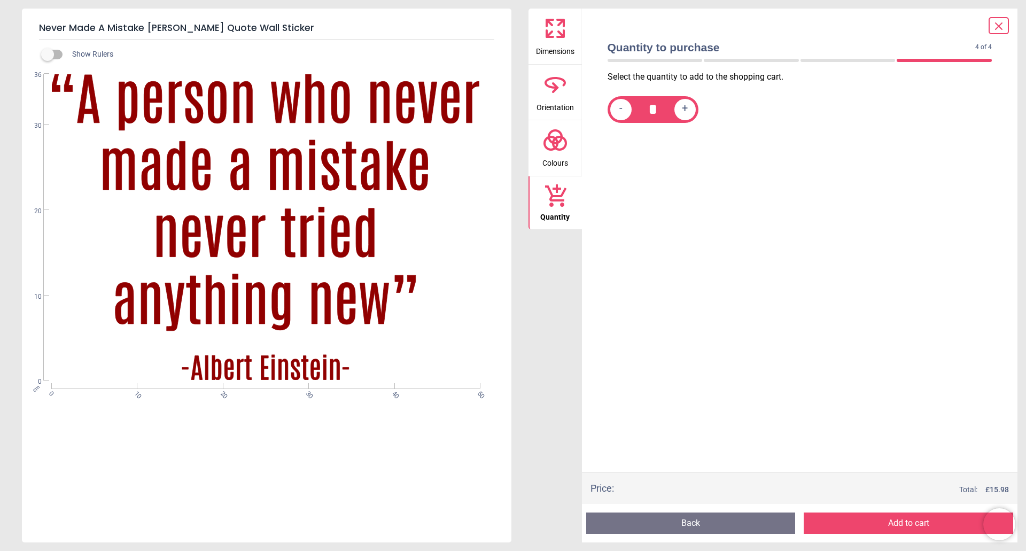
click at [905, 522] on button "Add to cart" at bounding box center [909, 523] width 210 height 21
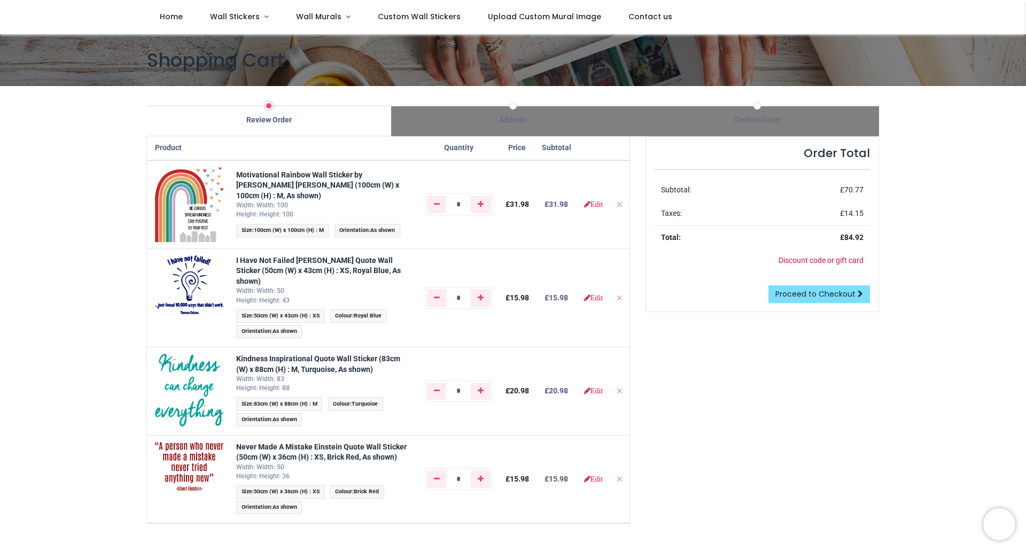
scroll to position [53, 0]
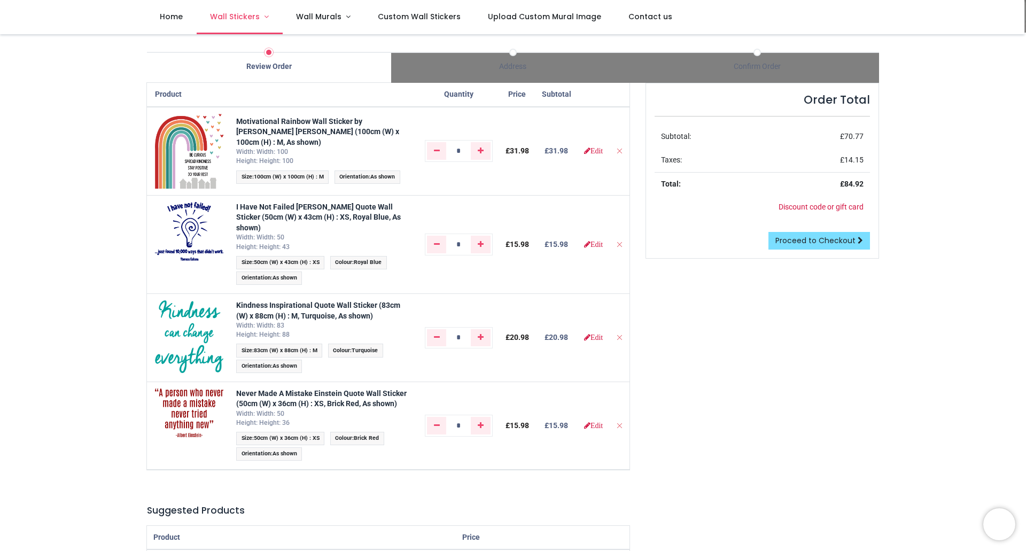
click at [223, 16] on span "Wall Stickers" at bounding box center [235, 16] width 50 height 11
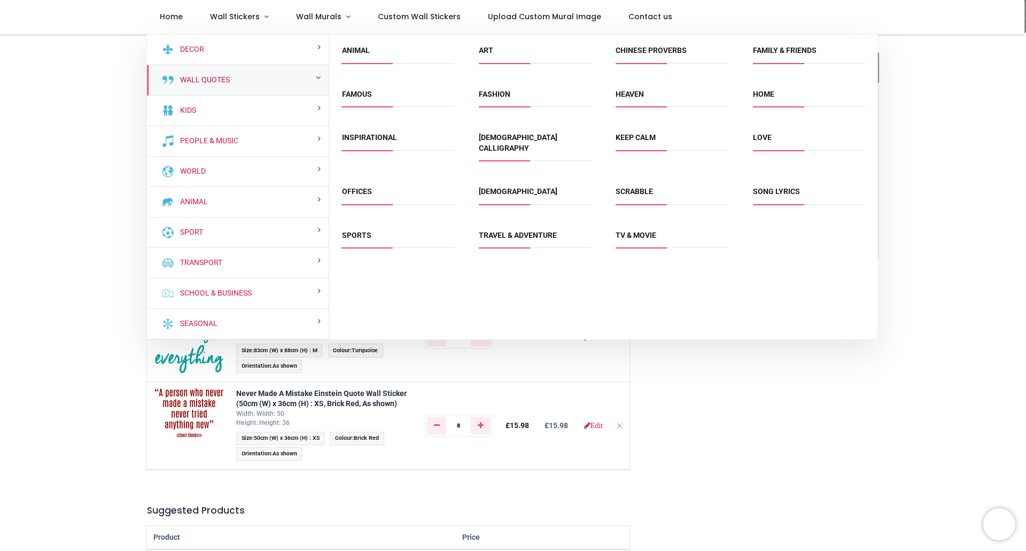
click at [200, 80] on link "Wall Quotes" at bounding box center [203, 80] width 54 height 11
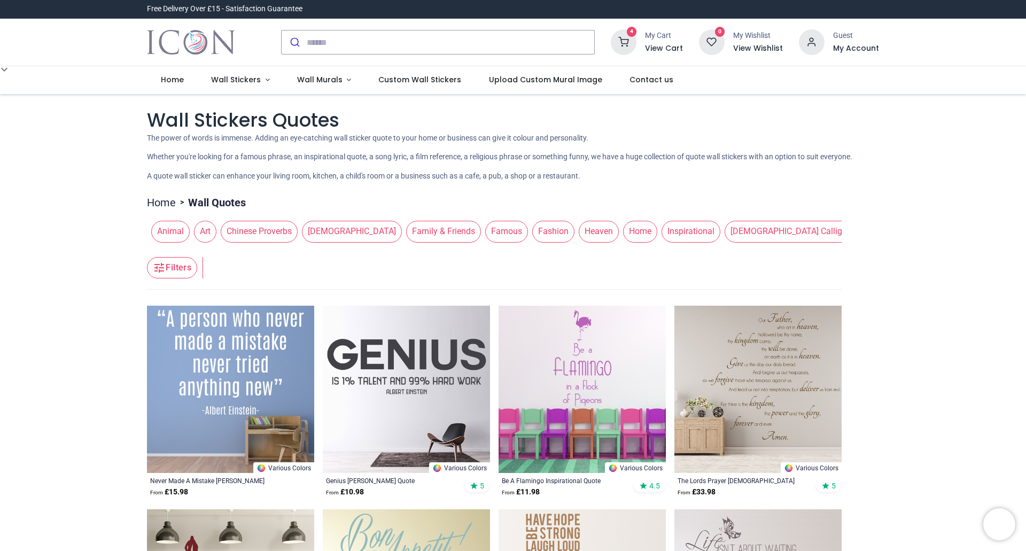
click at [662, 232] on span "Inspirational" at bounding box center [691, 231] width 59 height 21
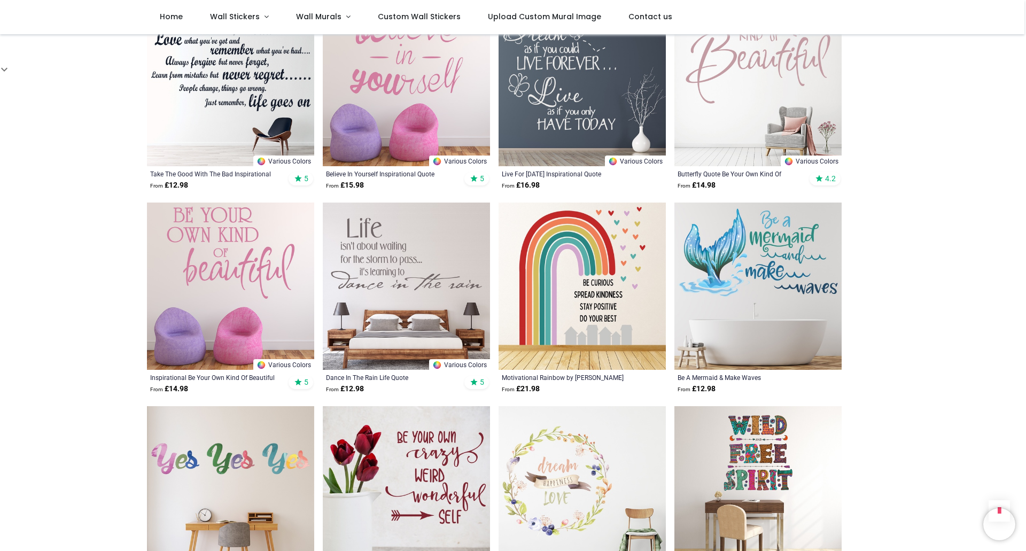
scroll to position [1069, 0]
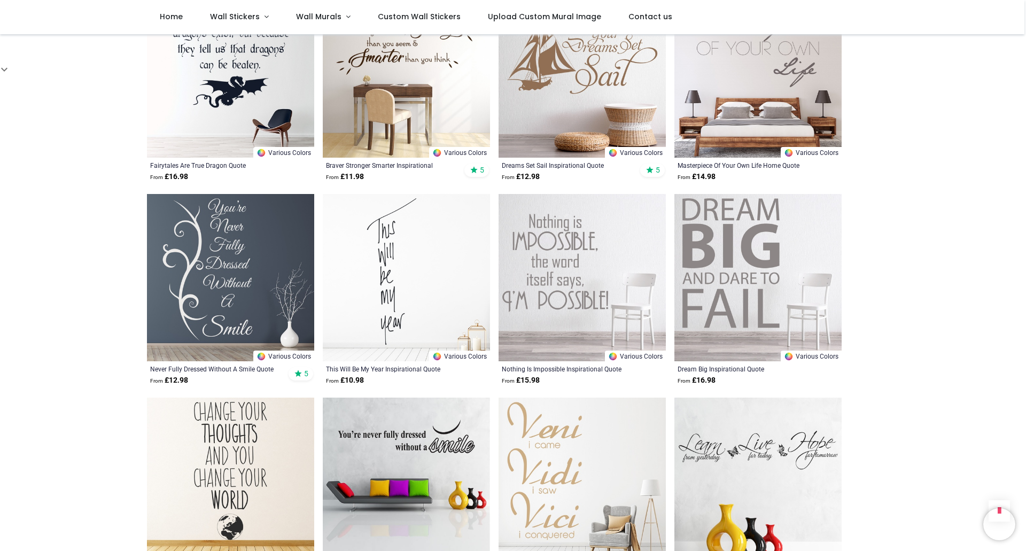
scroll to position [2513, 0]
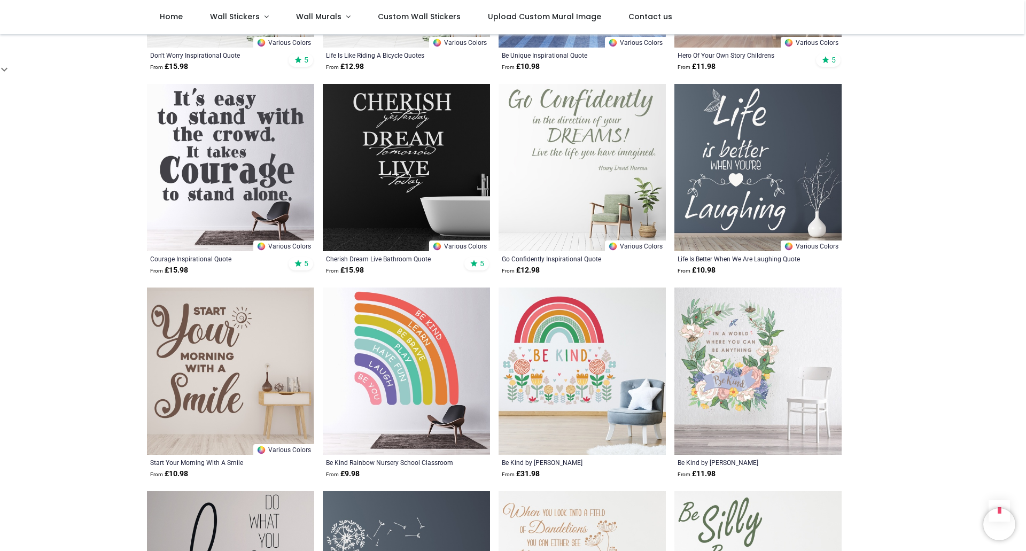
scroll to position [3475, 0]
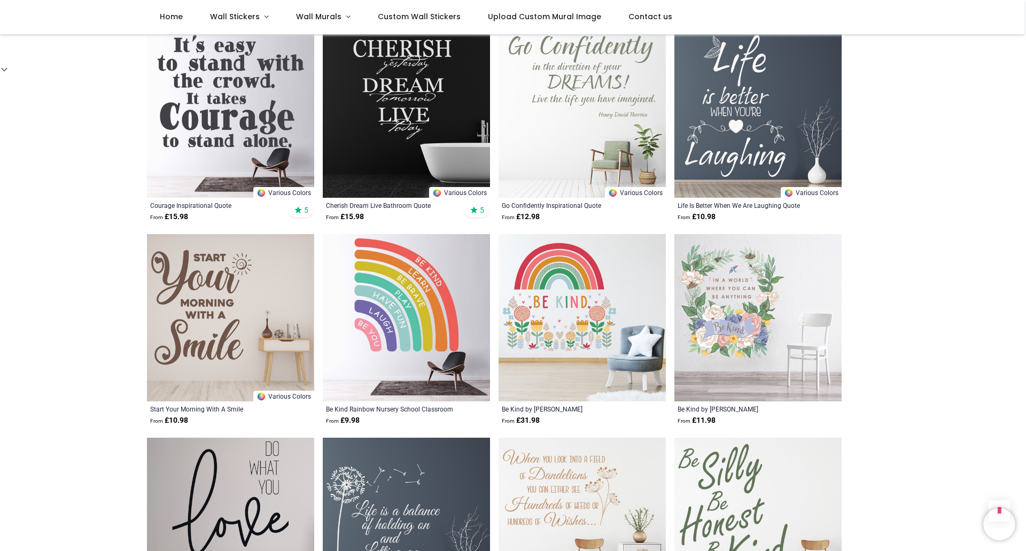
click at [393, 303] on img at bounding box center [406, 317] width 167 height 167
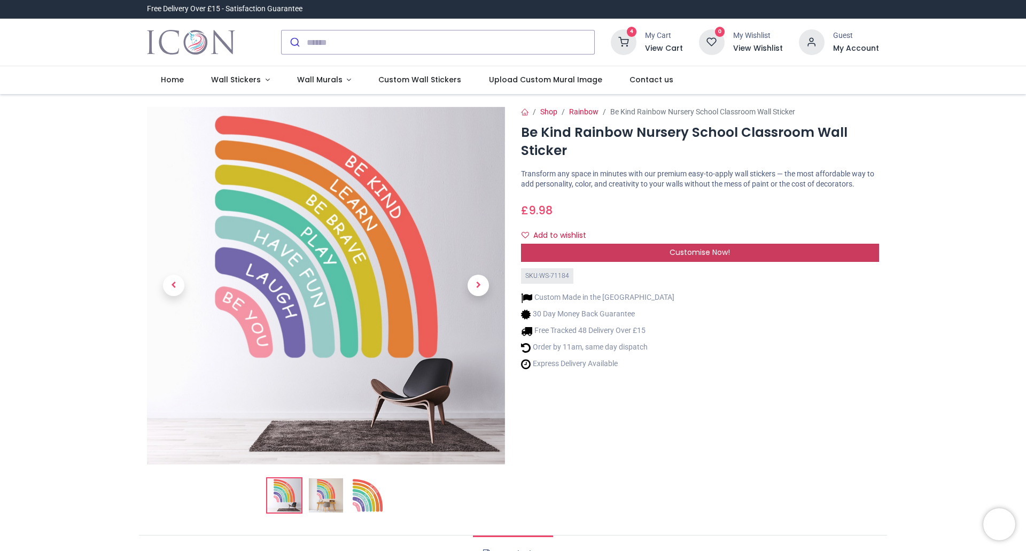
click at [717, 251] on span "Customise Now!" at bounding box center [700, 252] width 60 height 11
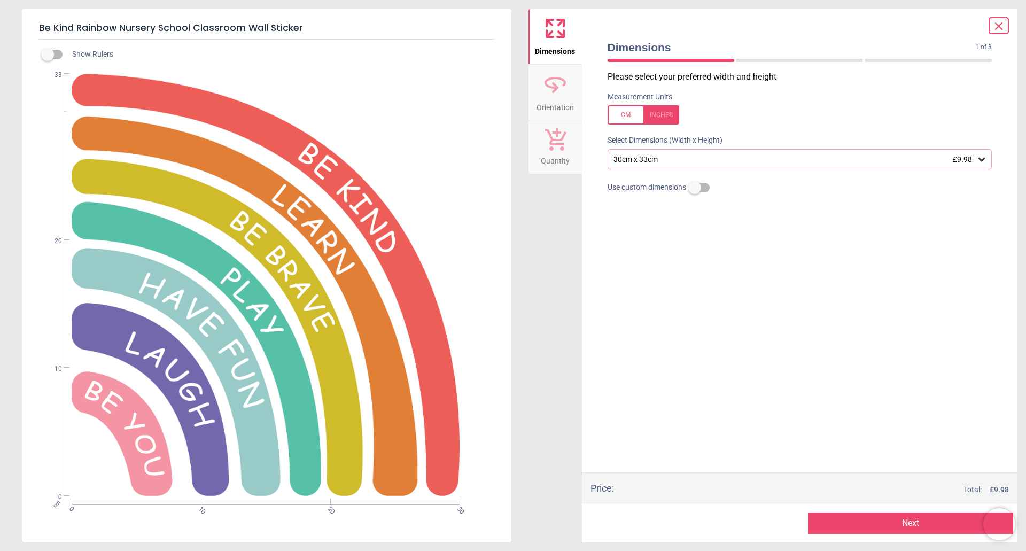
click at [898, 155] on div "30cm x 33cm £9.98" at bounding box center [795, 159] width 365 height 9
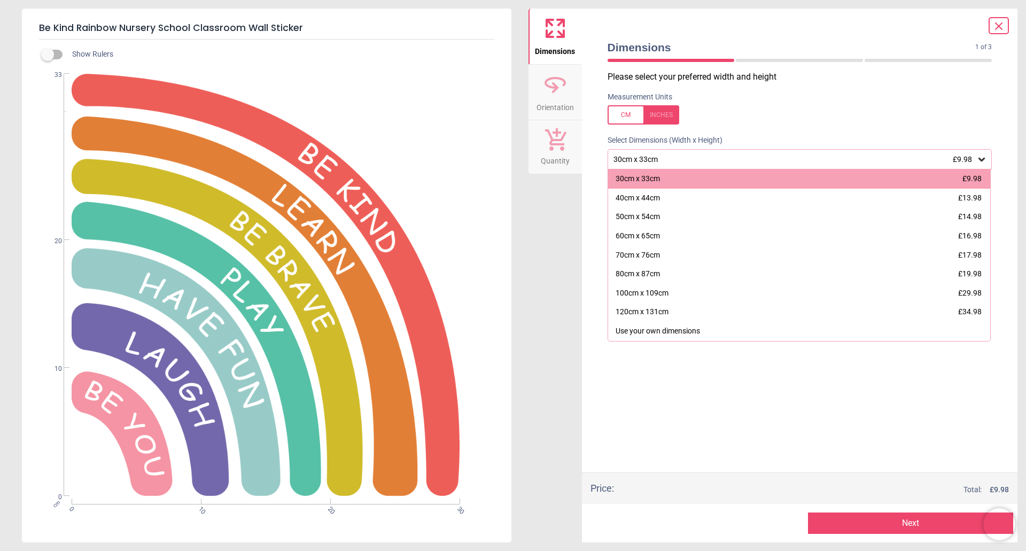
click at [675, 218] on div "50cm x 54cm £14.98" at bounding box center [799, 216] width 383 height 19
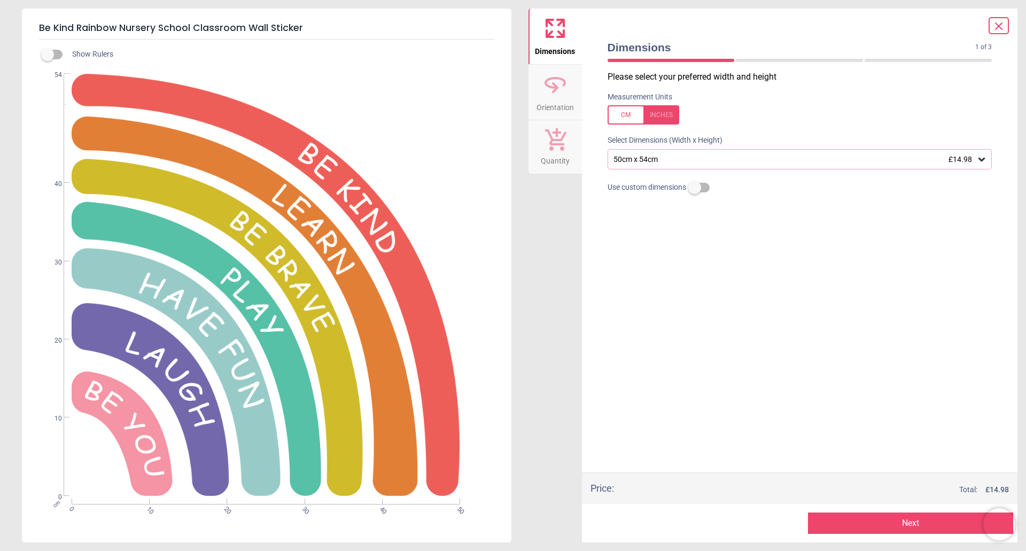
click at [707, 155] on div "50cm x 54cm £14.98" at bounding box center [795, 159] width 365 height 9
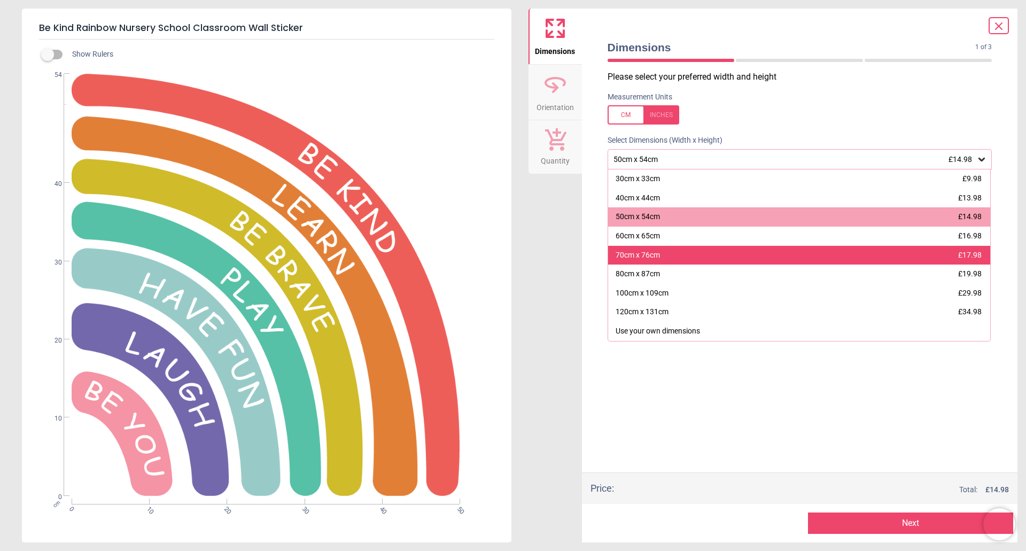
click at [710, 257] on div "70cm x 76cm £17.98" at bounding box center [799, 255] width 383 height 19
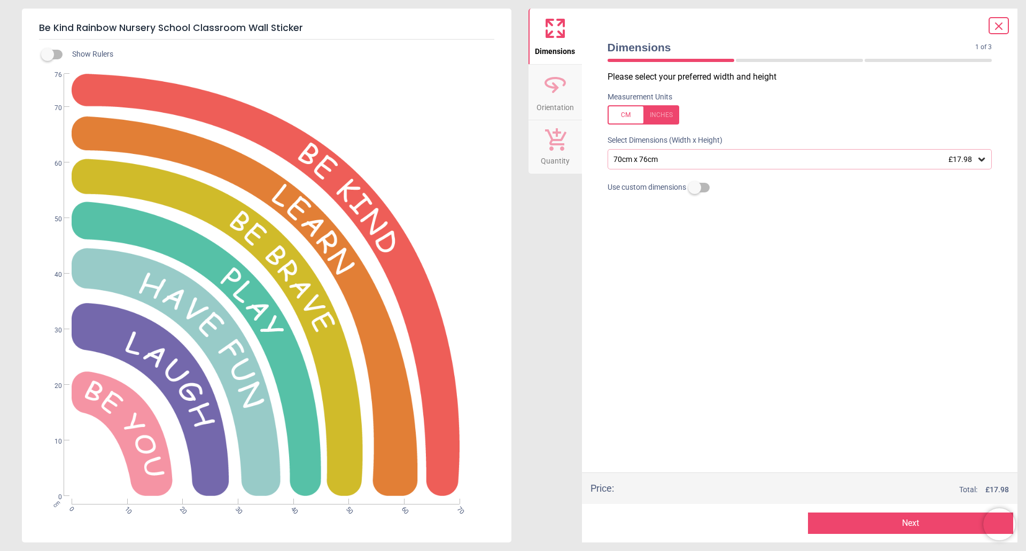
click at [911, 524] on button "Next" at bounding box center [910, 523] width 205 height 21
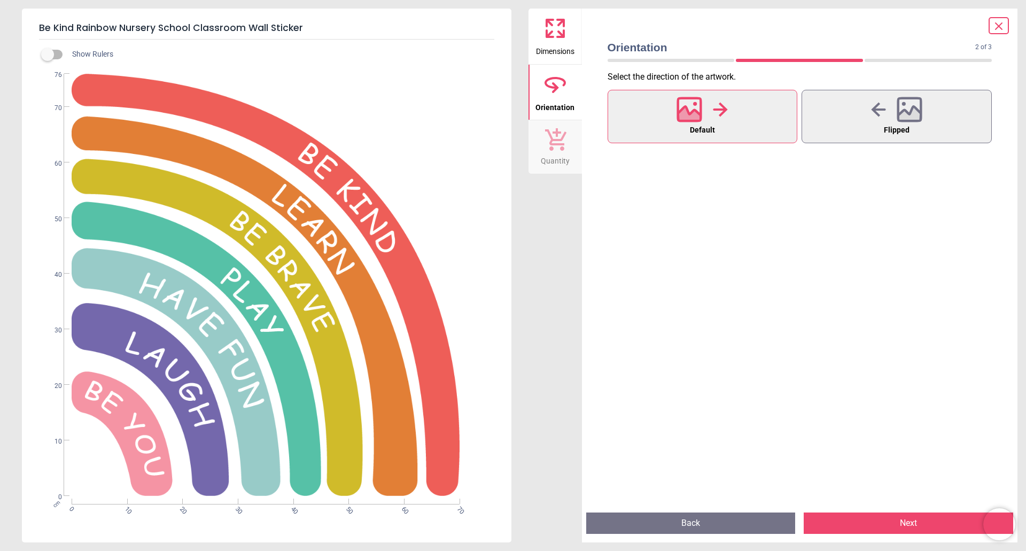
click at [911, 524] on button "Next" at bounding box center [909, 523] width 210 height 21
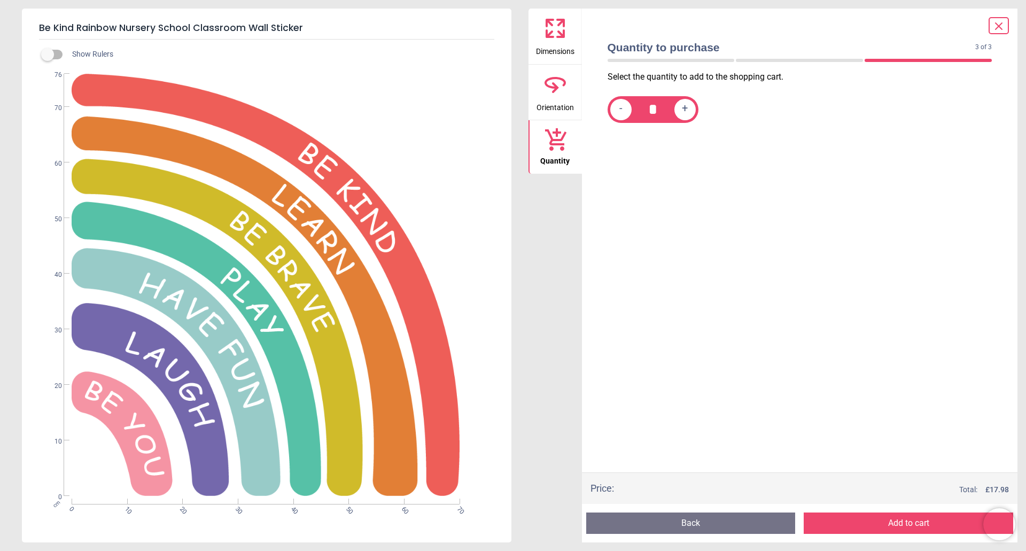
click at [911, 524] on button "Add to cart" at bounding box center [909, 523] width 210 height 21
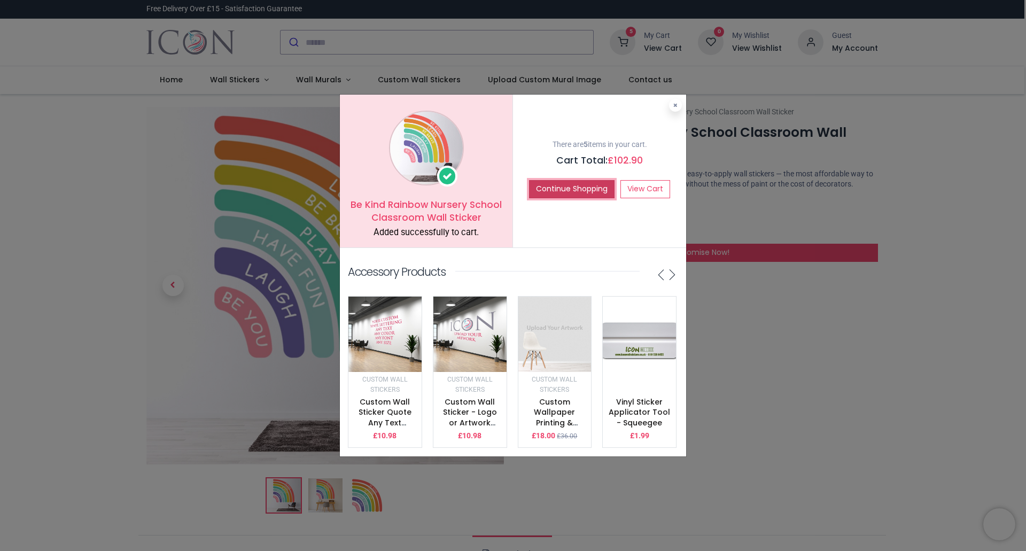
click at [576, 183] on button "Continue Shopping" at bounding box center [572, 189] width 86 height 18
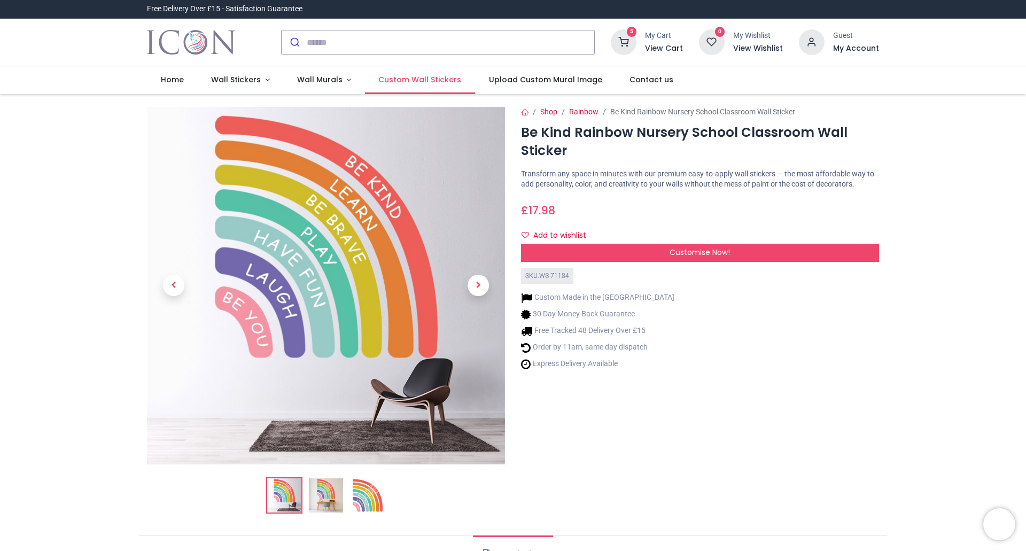
click at [420, 77] on span "Custom Wall Stickers" at bounding box center [419, 79] width 83 height 11
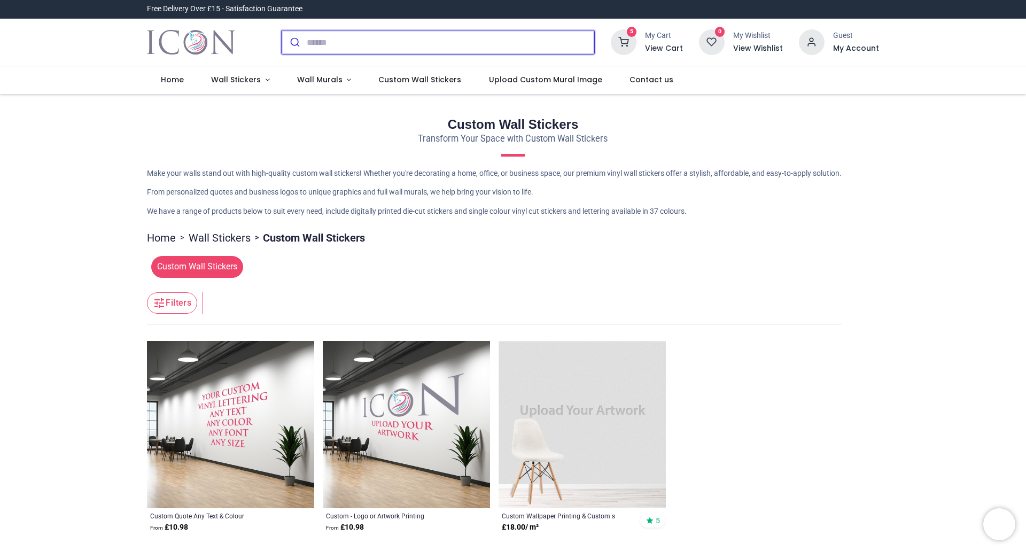
click at [317, 39] on input "search" at bounding box center [451, 42] width 288 height 24
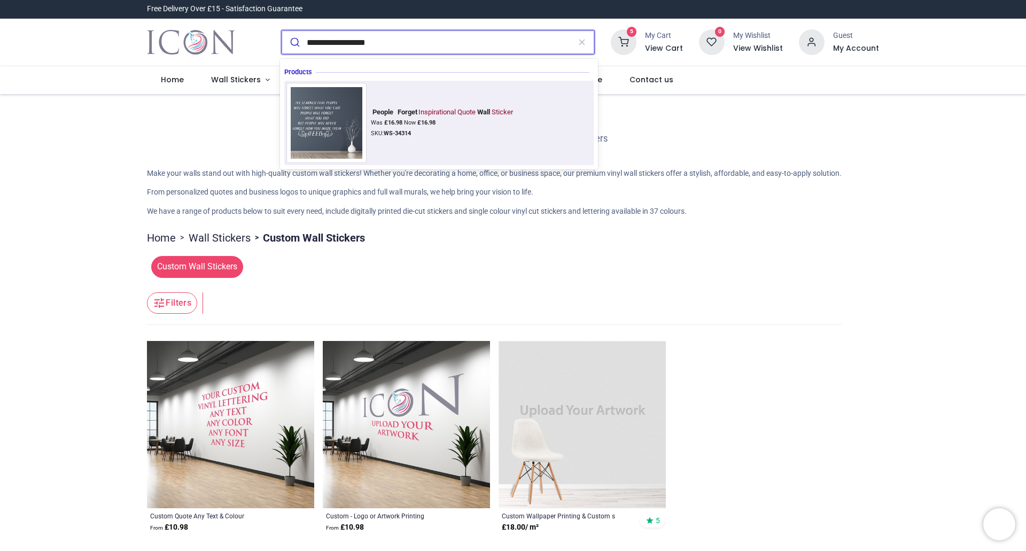
click at [437, 127] on div "Was £ 16.98 Now £ 16.98" at bounding box center [443, 123] width 145 height 9
type input "**********"
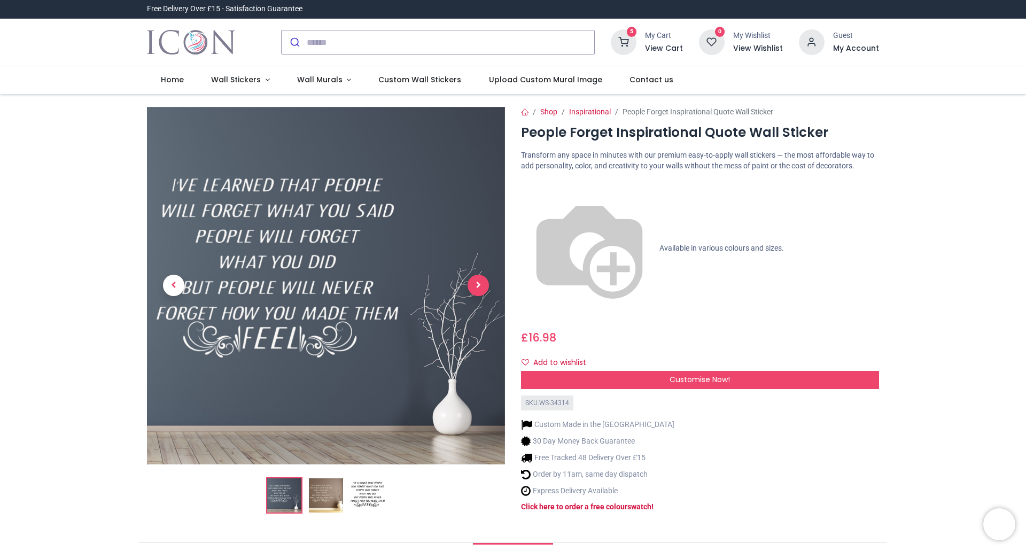
click at [480, 286] on span "Next" at bounding box center [478, 285] width 21 height 21
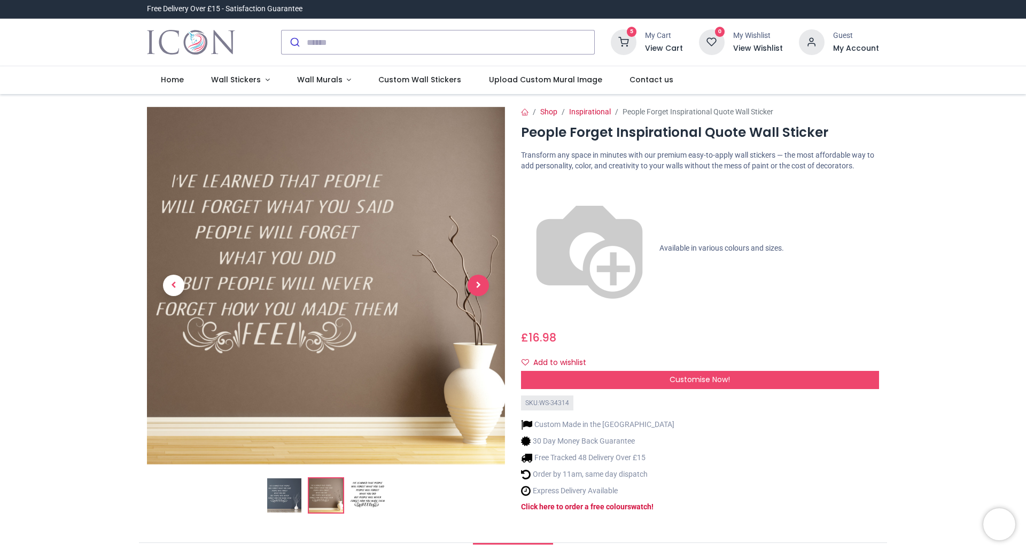
click at [478, 286] on span "Next" at bounding box center [478, 285] width 21 height 21
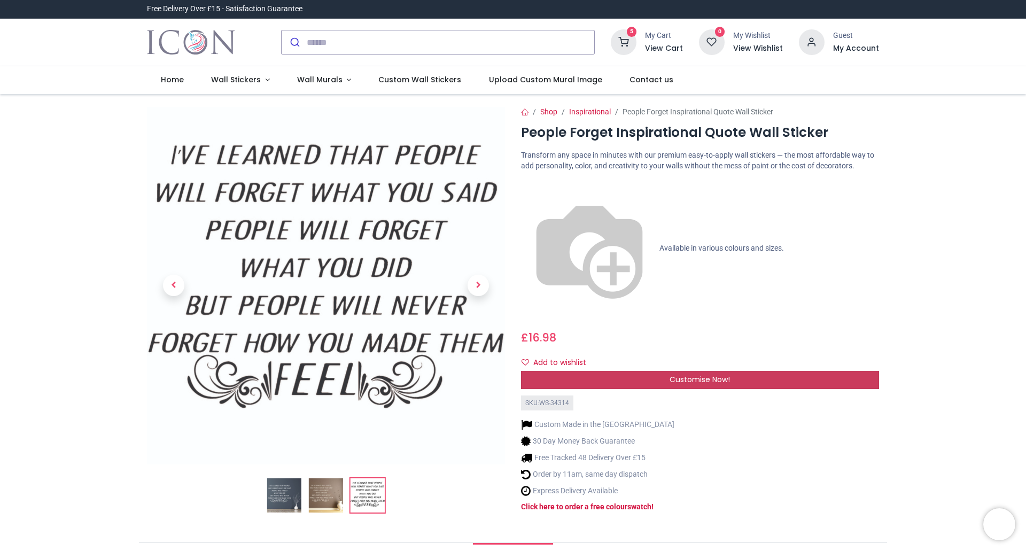
click at [700, 374] on span "Customise Now!" at bounding box center [700, 379] width 60 height 11
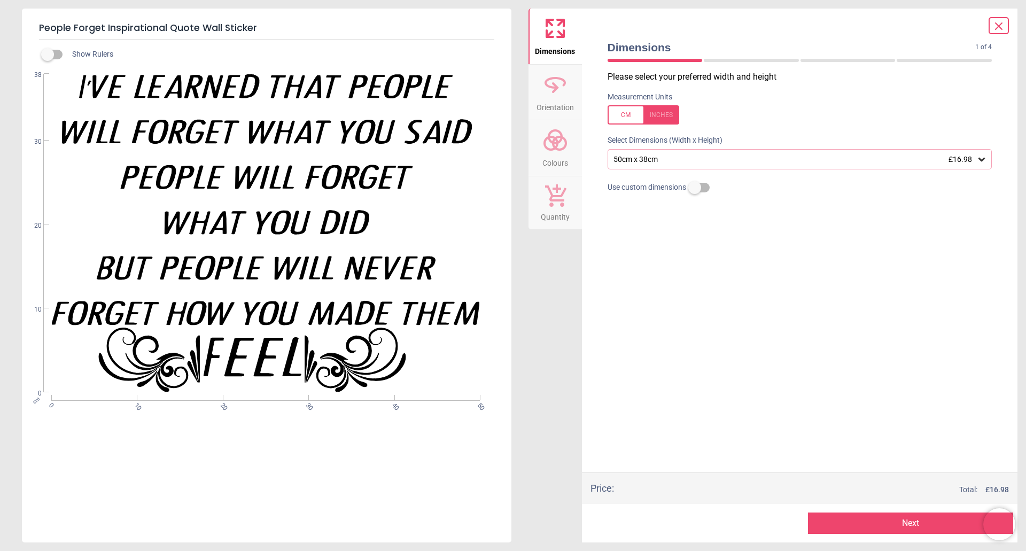
click at [717, 164] on div "50cm x 38cm £16.98" at bounding box center [795, 159] width 365 height 9
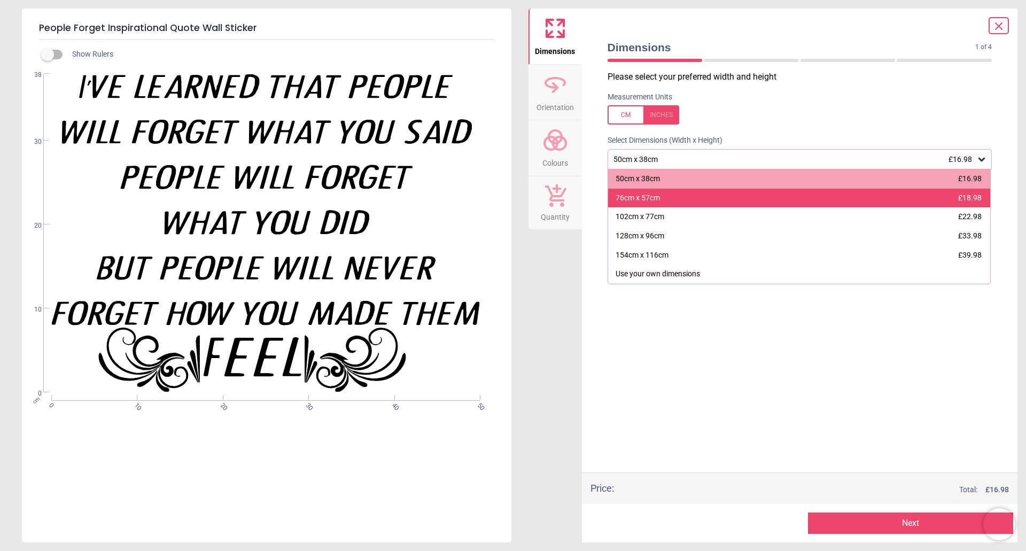
click at [731, 195] on div "76cm x 57cm £18.98" at bounding box center [799, 198] width 383 height 19
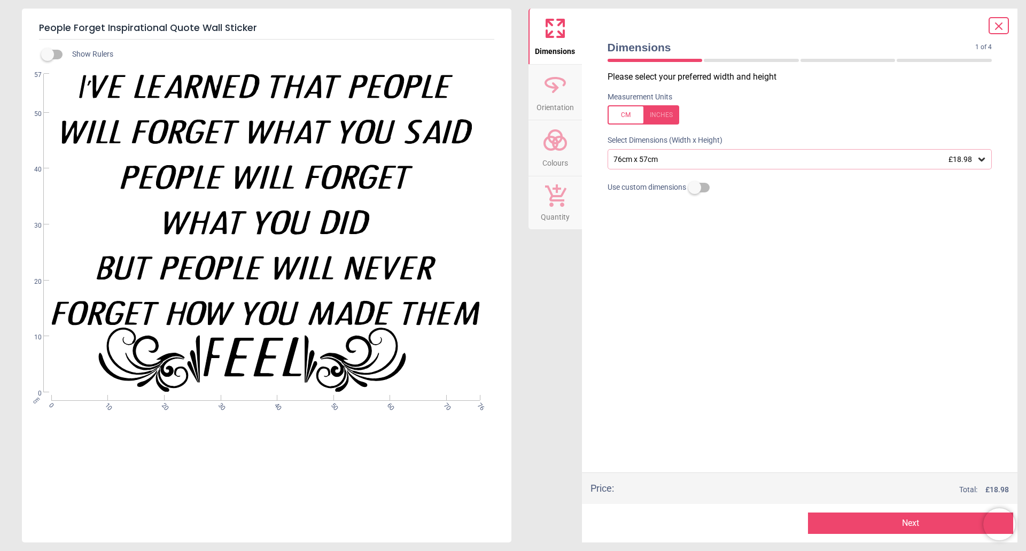
click at [921, 524] on button "Next" at bounding box center [910, 523] width 205 height 21
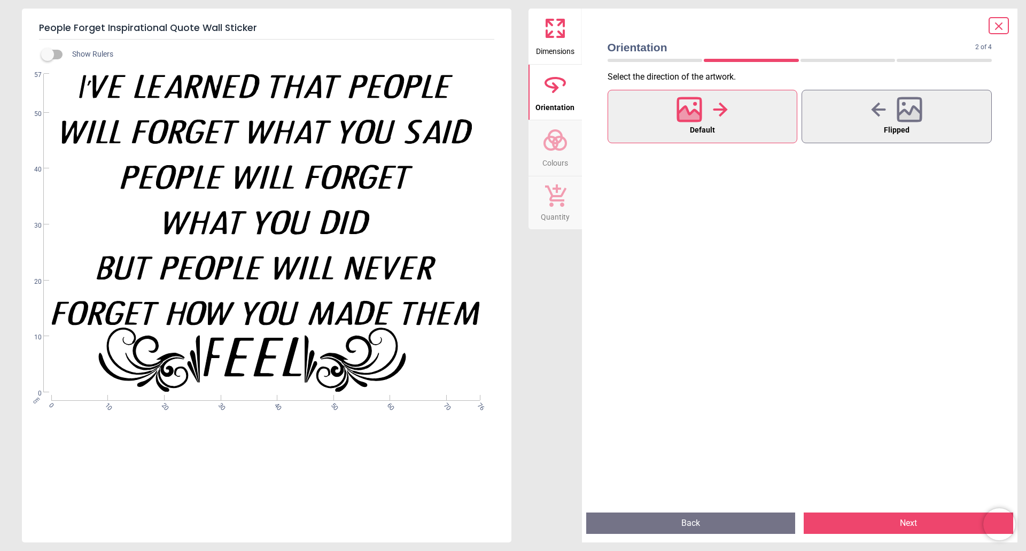
click at [916, 526] on button "Next" at bounding box center [909, 523] width 210 height 21
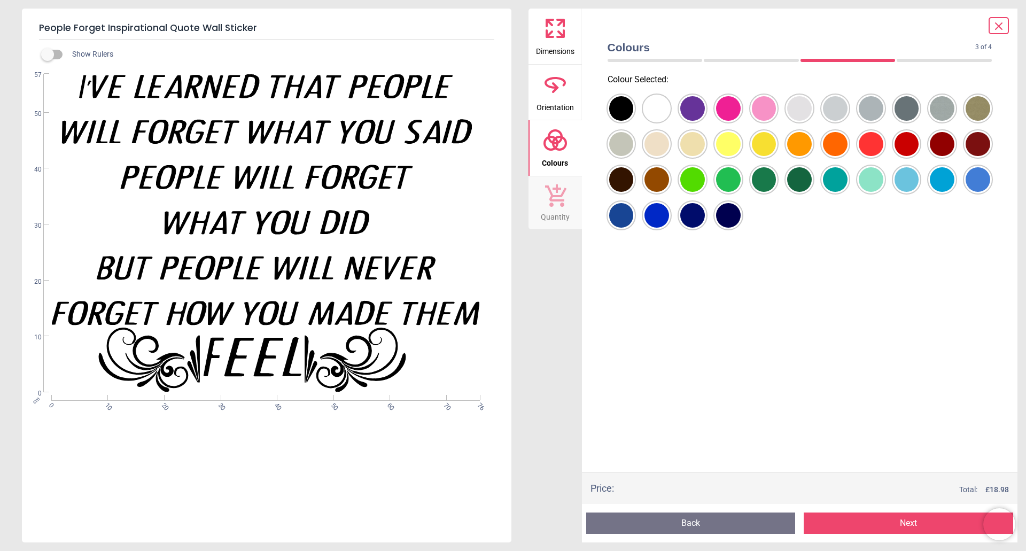
click at [634, 108] on div at bounding box center [621, 108] width 25 height 25
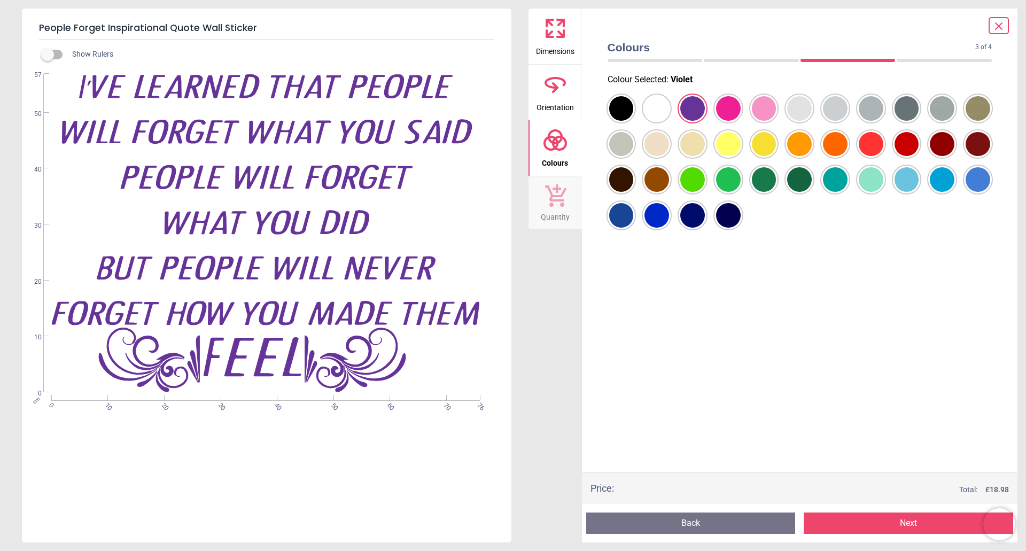
click at [634, 107] on div at bounding box center [621, 108] width 25 height 25
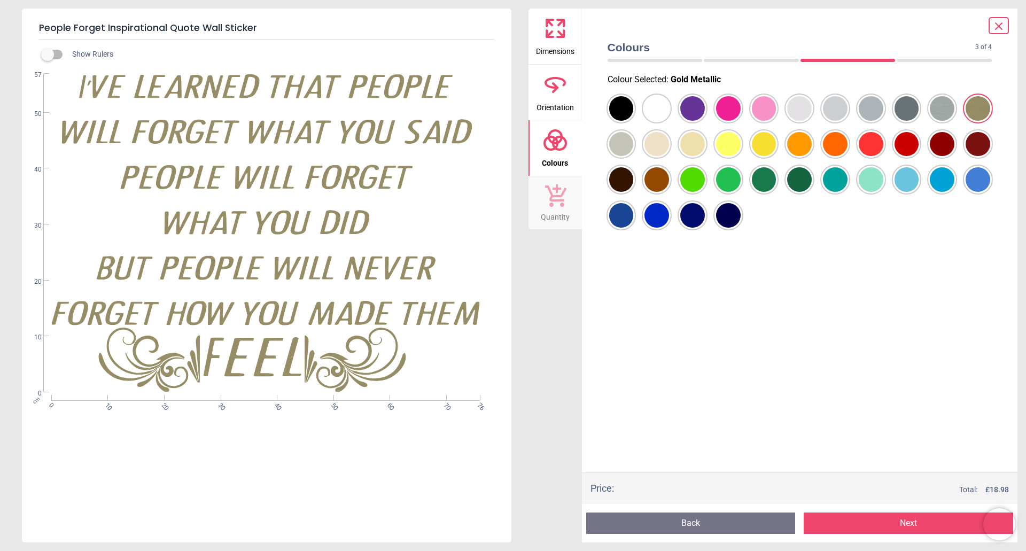
click at [915, 526] on button "Next" at bounding box center [909, 523] width 210 height 21
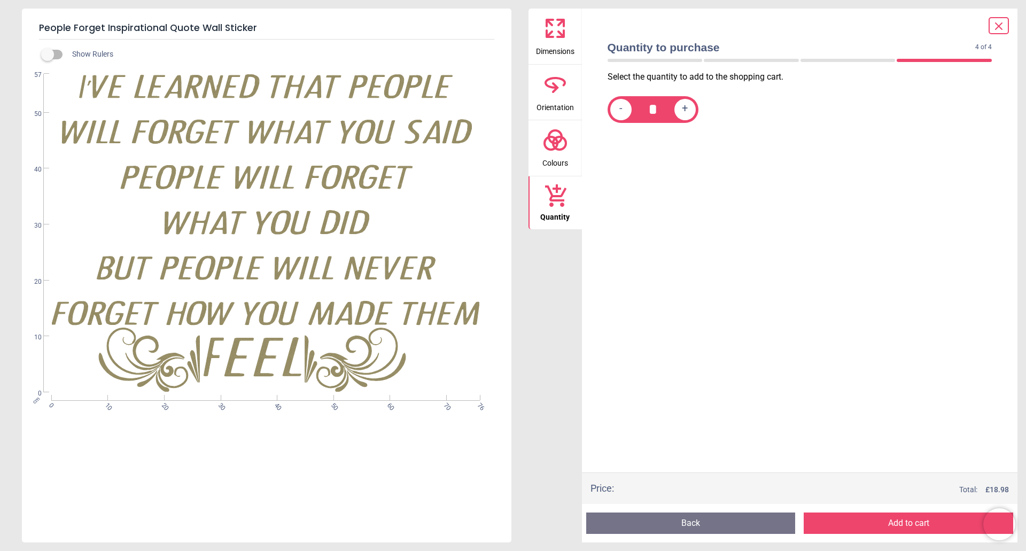
click at [915, 526] on button "Add to cart" at bounding box center [909, 523] width 210 height 21
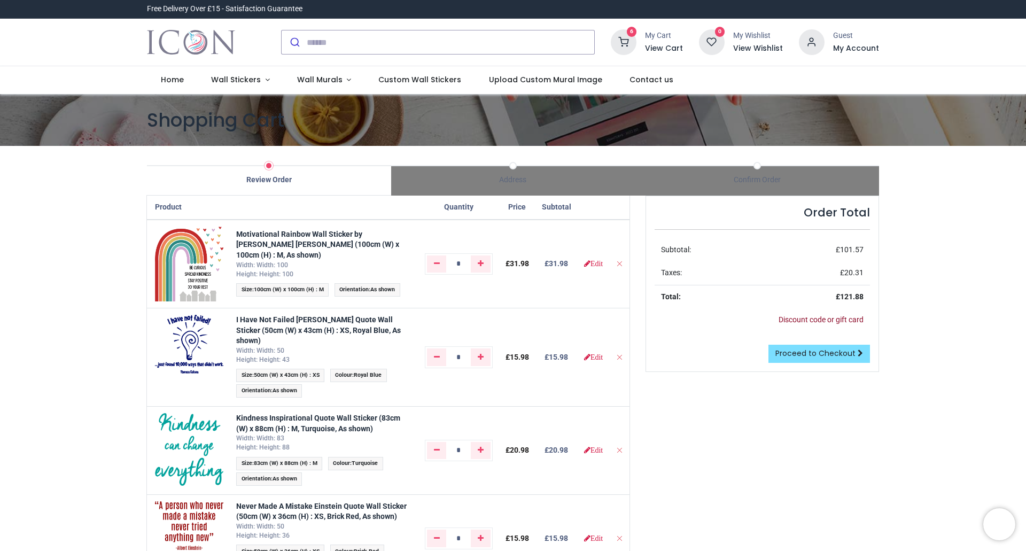
click at [837, 319] on link "Discount code or gift card" at bounding box center [821, 319] width 85 height 9
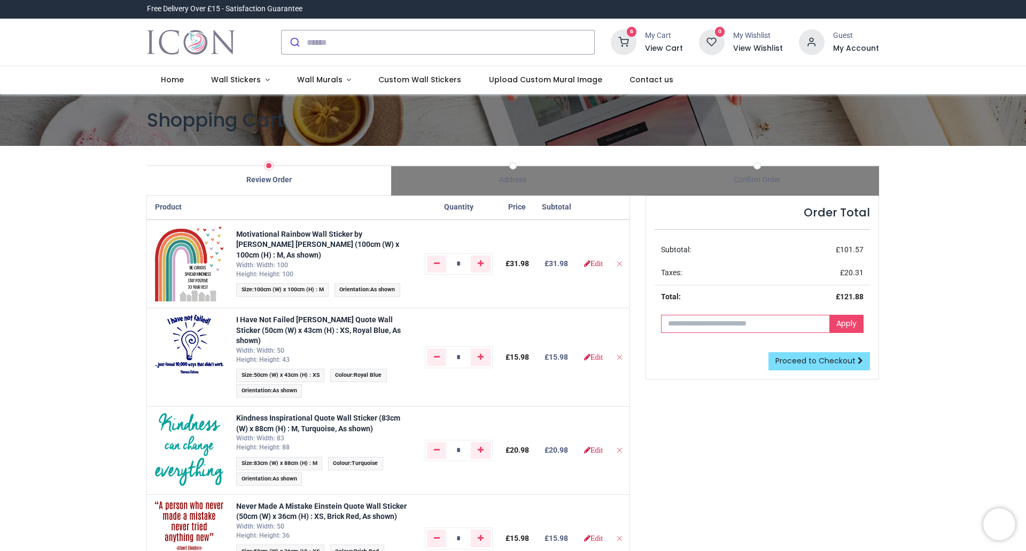
click at [773, 321] on input "text" at bounding box center [745, 324] width 169 height 18
paste input "**********"
type input "**********"
click at [847, 322] on link "Apply" at bounding box center [847, 324] width 34 height 18
